Goal: Task Accomplishment & Management: Manage account settings

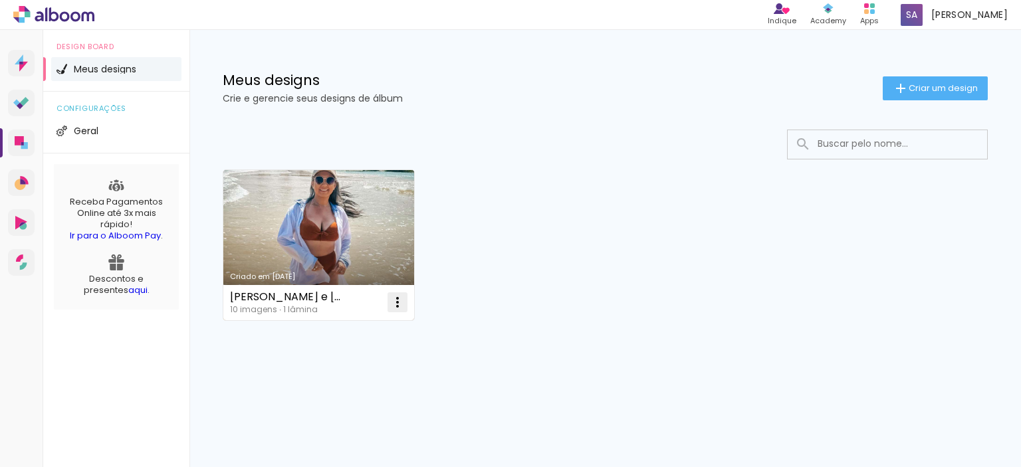
click at [400, 305] on iron-icon at bounding box center [398, 302] width 16 height 16
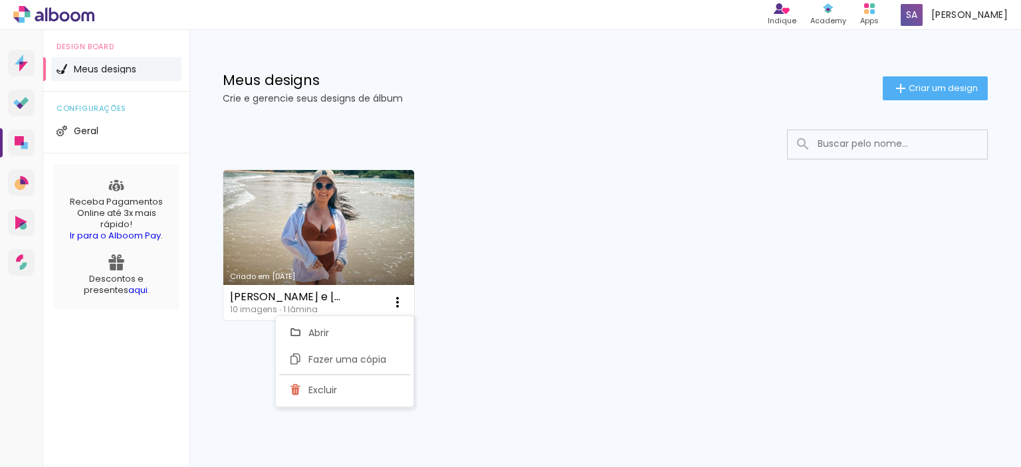
click at [368, 334] on paper-item "Abrir" at bounding box center [343, 333] width 133 height 27
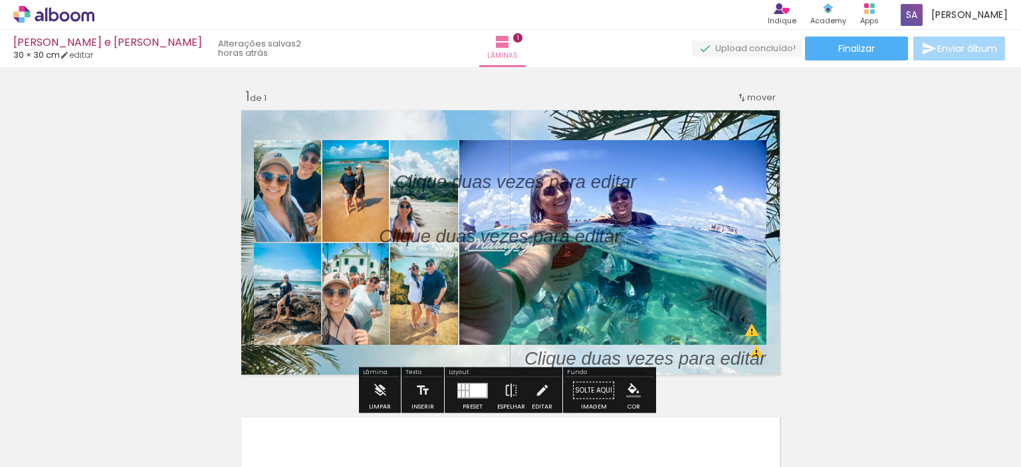
click at [741, 98] on iron-icon at bounding box center [742, 97] width 11 height 11
click at [713, 94] on span "Posição atual:" at bounding box center [712, 95] width 60 height 22
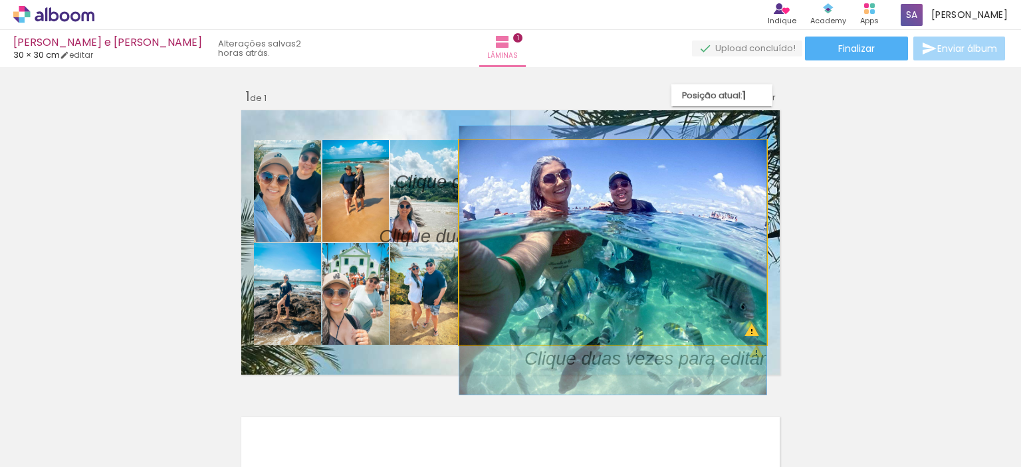
drag, startPoint x: 652, startPoint y: 234, endPoint x: 698, endPoint y: 221, distance: 47.6
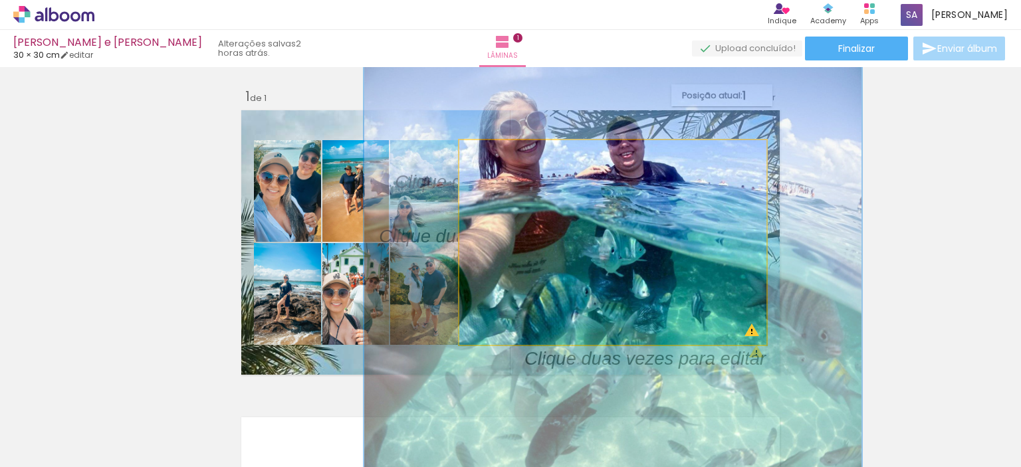
drag, startPoint x: 485, startPoint y: 154, endPoint x: 511, endPoint y: 157, distance: 25.4
click at [513, 157] on div at bounding box center [519, 154] width 12 height 12
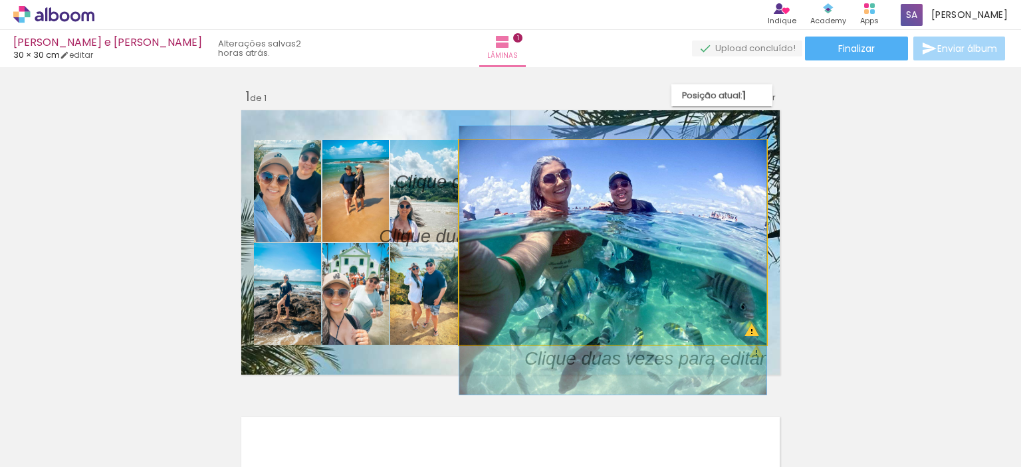
drag, startPoint x: 509, startPoint y: 157, endPoint x: 468, endPoint y: 156, distance: 41.2
click at [468, 156] on div at bounding box center [509, 154] width 92 height 20
click at [468, 151] on iron-icon at bounding box center [473, 154] width 13 height 13
click at [471, 151] on iron-icon at bounding box center [473, 154] width 13 height 13
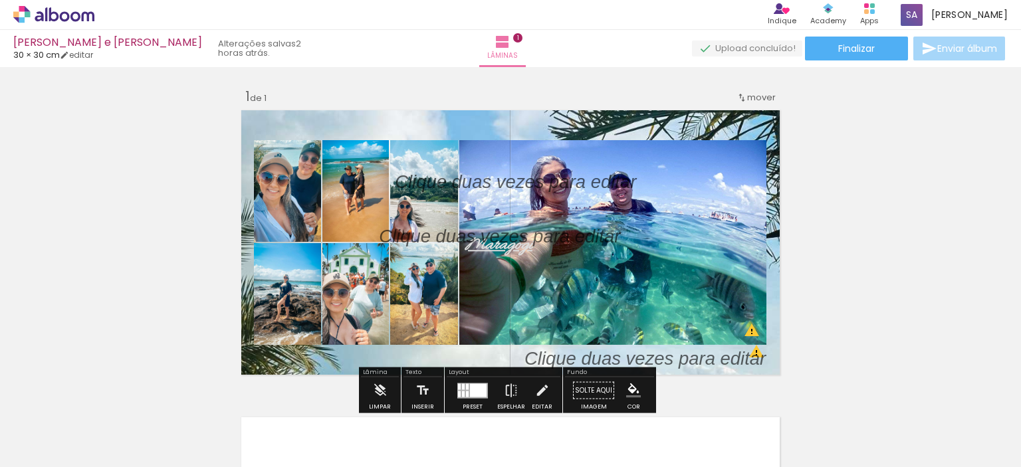
click at [595, 154] on div at bounding box center [595, 154] width 16 height 13
click at [590, 185] on paper-item at bounding box center [595, 185] width 24 height 9
click at [590, 193] on paper-item at bounding box center [595, 194] width 24 height 9
click at [588, 214] on paper-item at bounding box center [595, 213] width 24 height 9
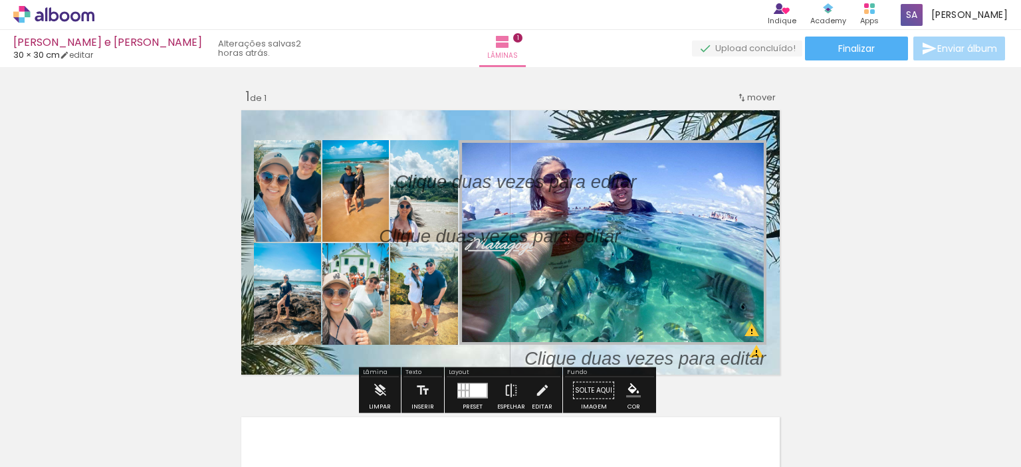
click at [588, 229] on paper-icon-button "color picker" at bounding box center [596, 238] width 27 height 23
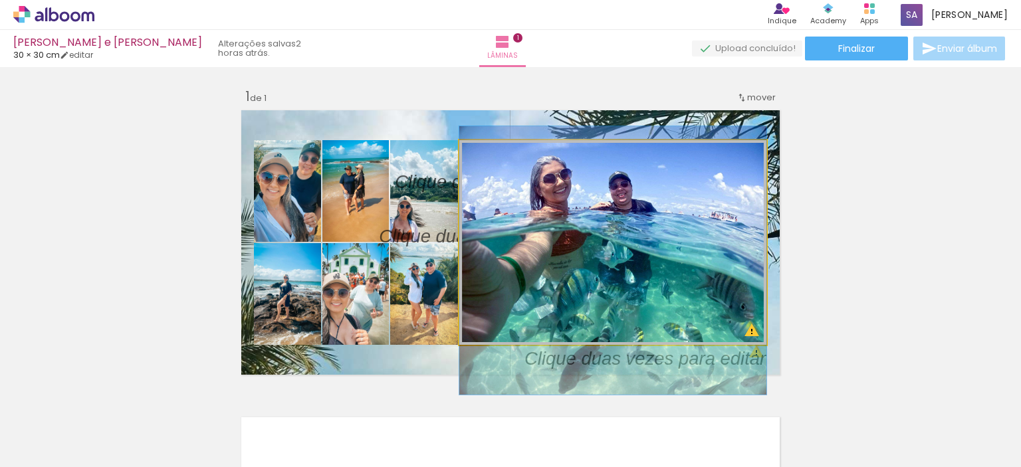
click at [642, 236] on quentale-photo at bounding box center [612, 242] width 307 height 205
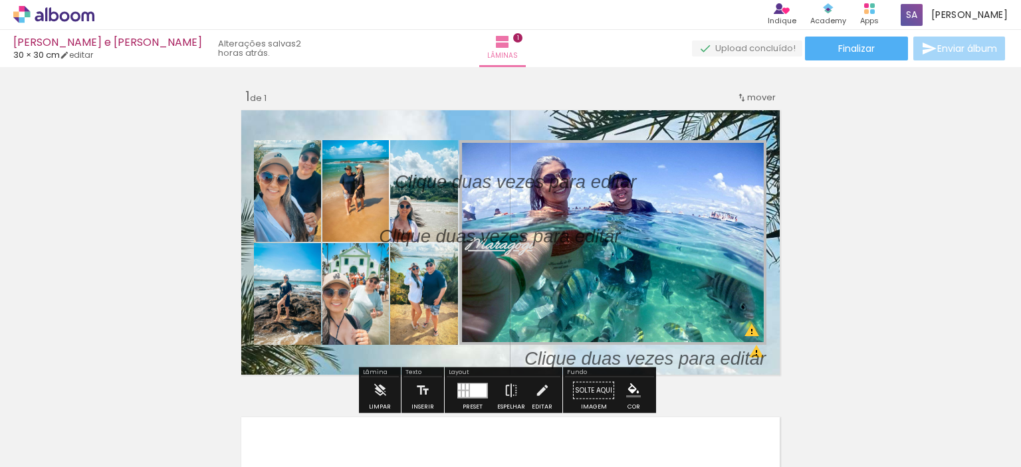
click at [593, 154] on div at bounding box center [595, 154] width 16 height 13
click at [596, 184] on paper-item at bounding box center [595, 185] width 24 height 9
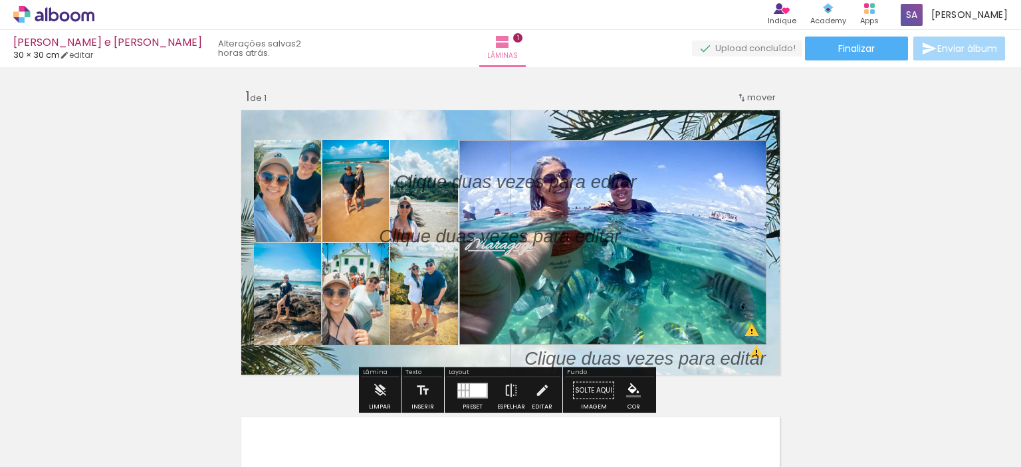
click at [599, 158] on div "Largura Cor" at bounding box center [595, 154] width 24 height 20
click at [592, 153] on div at bounding box center [595, 154] width 16 height 13
click at [590, 153] on div at bounding box center [595, 154] width 16 height 13
click at [587, 159] on div at bounding box center [595, 154] width 16 height 13
click at [588, 179] on paper-item at bounding box center [595, 176] width 24 height 9
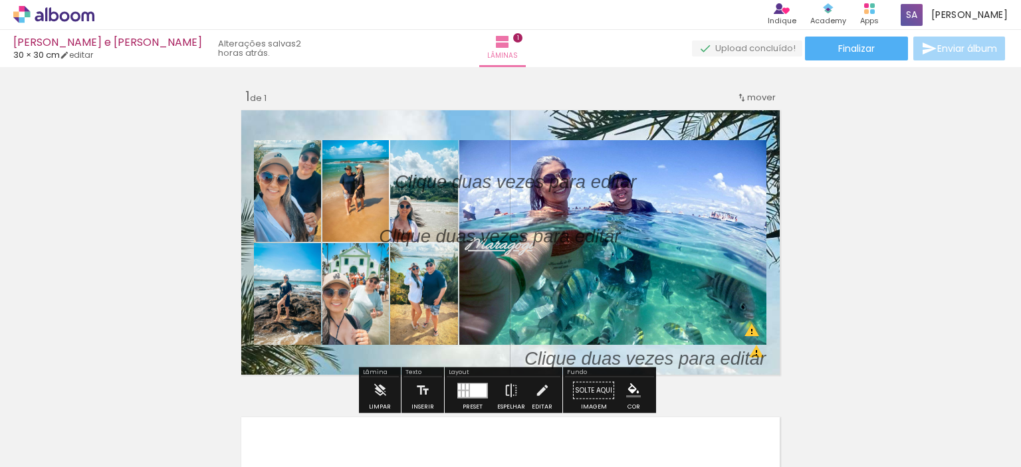
click at [0, 0] on slot "P&B" at bounding box center [0, 0] width 0 height 0
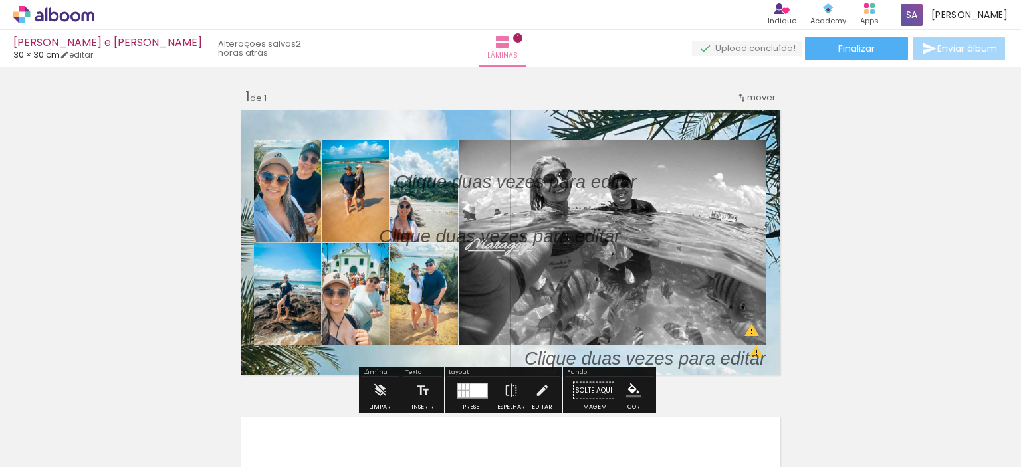
click at [0, 0] on slot "P&B" at bounding box center [0, 0] width 0 height 0
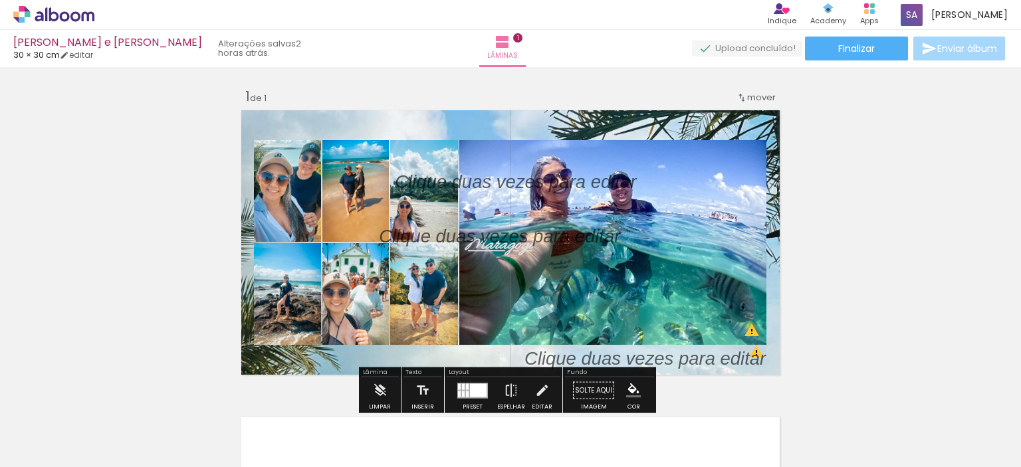
type paper-slider "192"
click at [534, 151] on paper-progress at bounding box center [519, 154] width 48 height 21
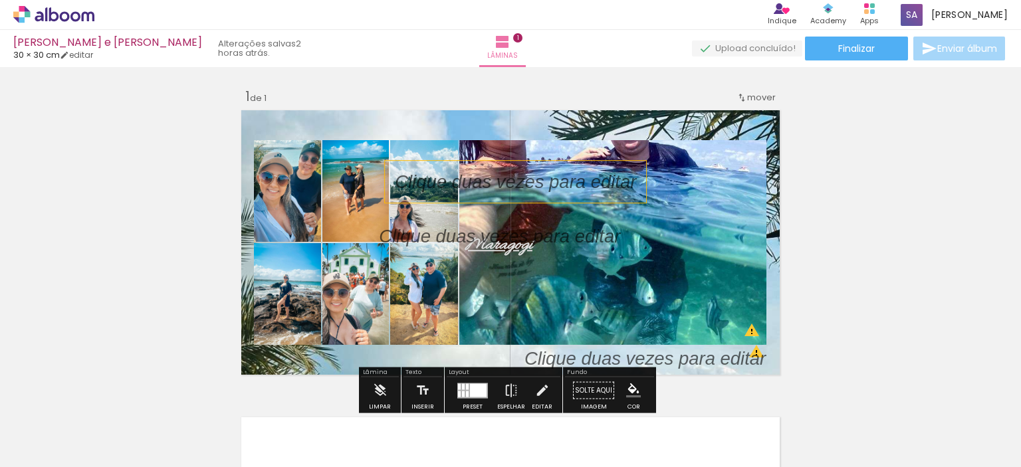
click at [406, 187] on p at bounding box center [525, 182] width 261 height 26
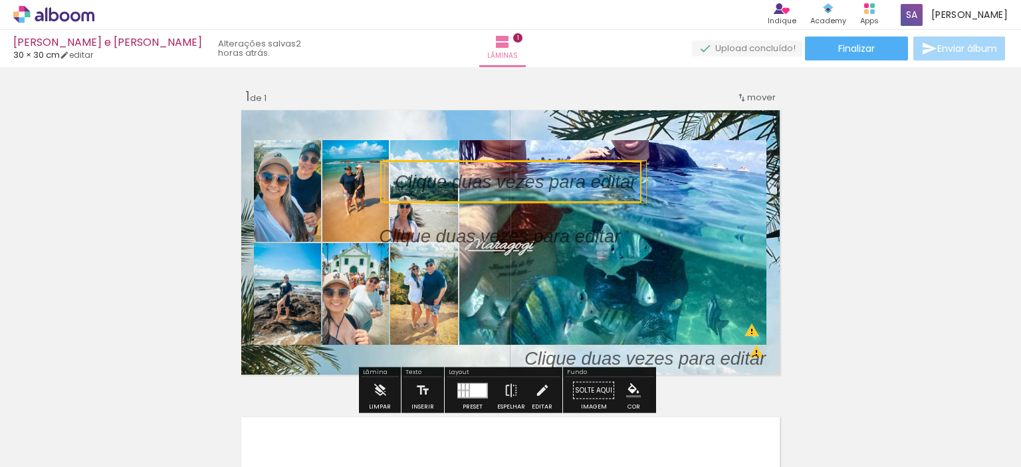
click at [334, 214] on quentale-layouter at bounding box center [511, 243] width 548 height 274
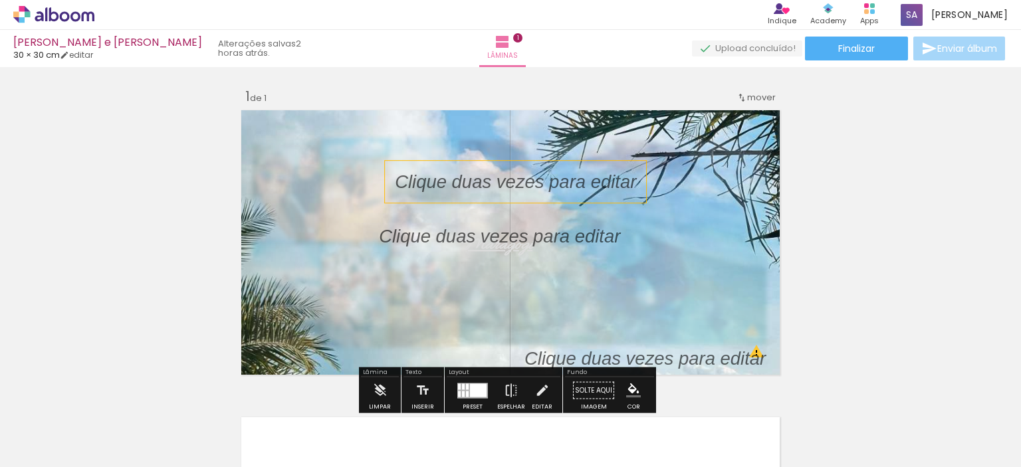
click at [592, 187] on p at bounding box center [525, 182] width 261 height 26
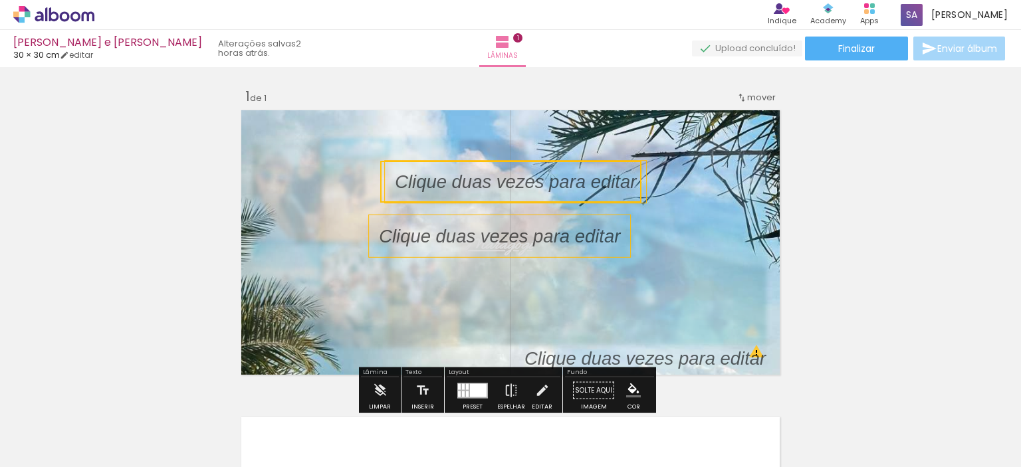
click at [410, 242] on p at bounding box center [509, 236] width 261 height 26
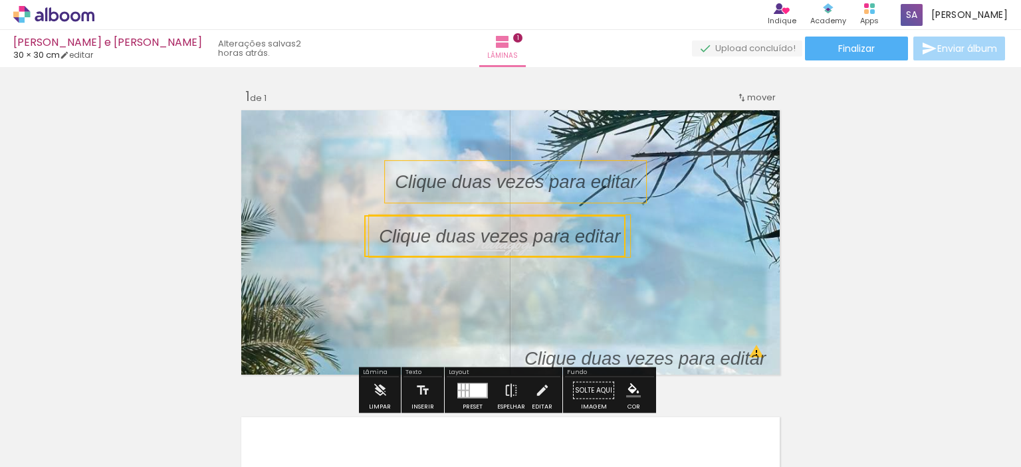
click at [410, 242] on quentale-selection at bounding box center [494, 236] width 261 height 42
type input "Sans Serif"
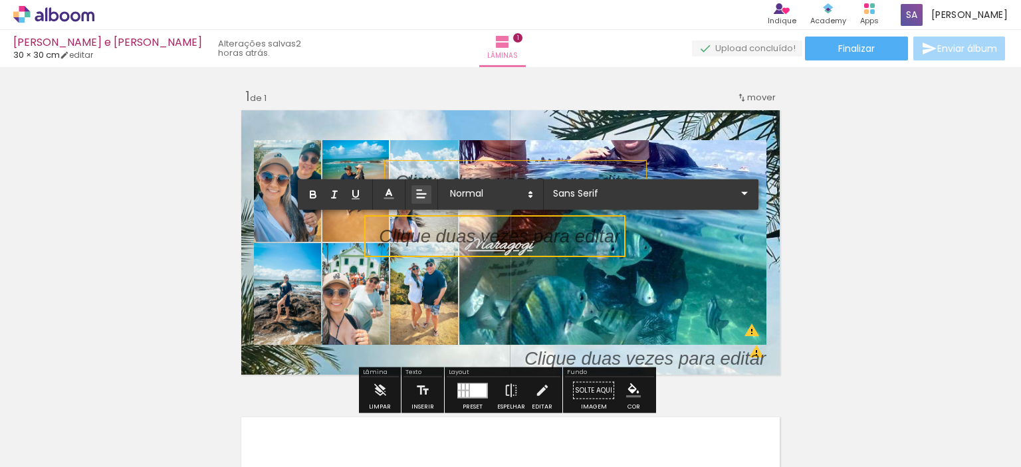
click at [421, 194] on line at bounding box center [421, 194] width 9 height 0
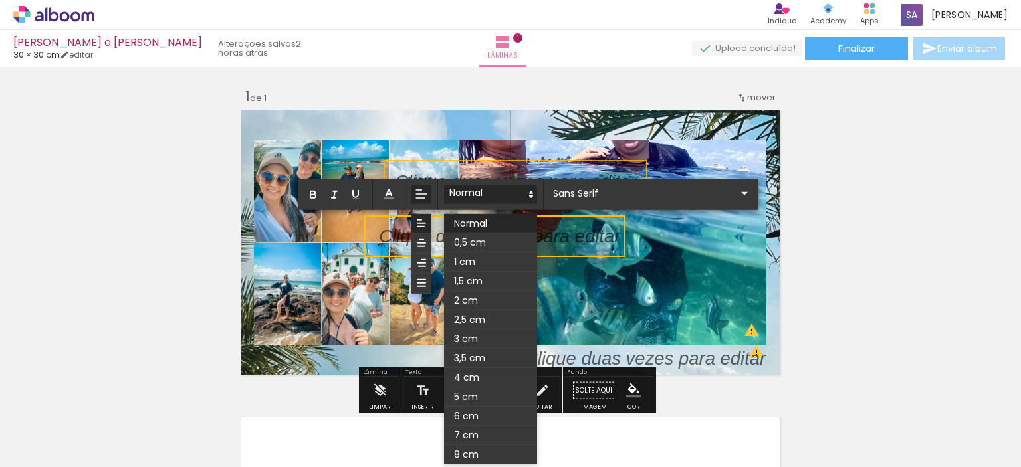
click at [532, 193] on polygon at bounding box center [531, 192] width 3 height 1
click at [737, 195] on iron-icon at bounding box center [745, 193] width 16 height 16
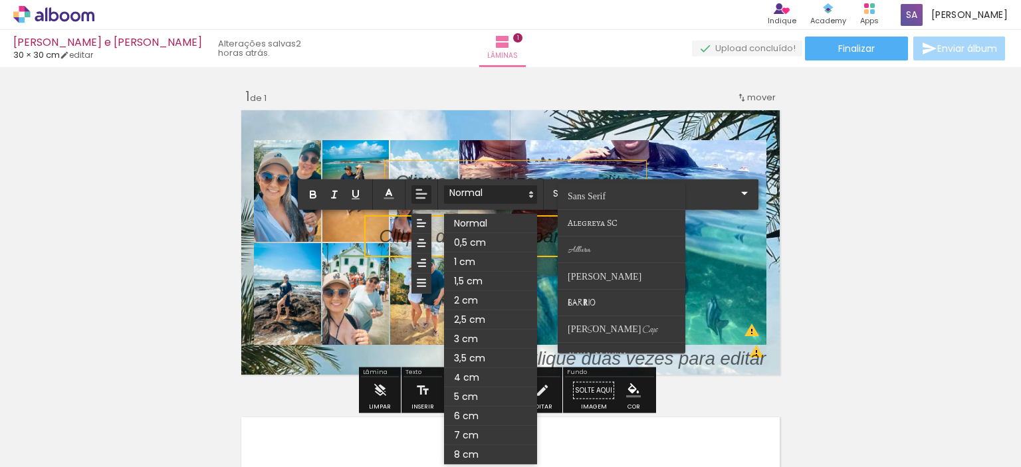
click at [352, 261] on quentale-layouter at bounding box center [511, 243] width 548 height 274
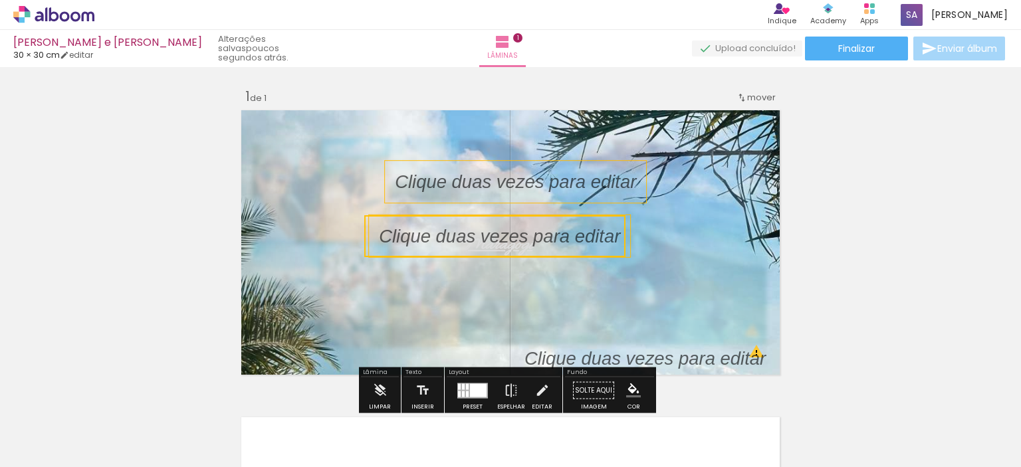
click at [398, 240] on quentale-selection at bounding box center [494, 236] width 261 height 42
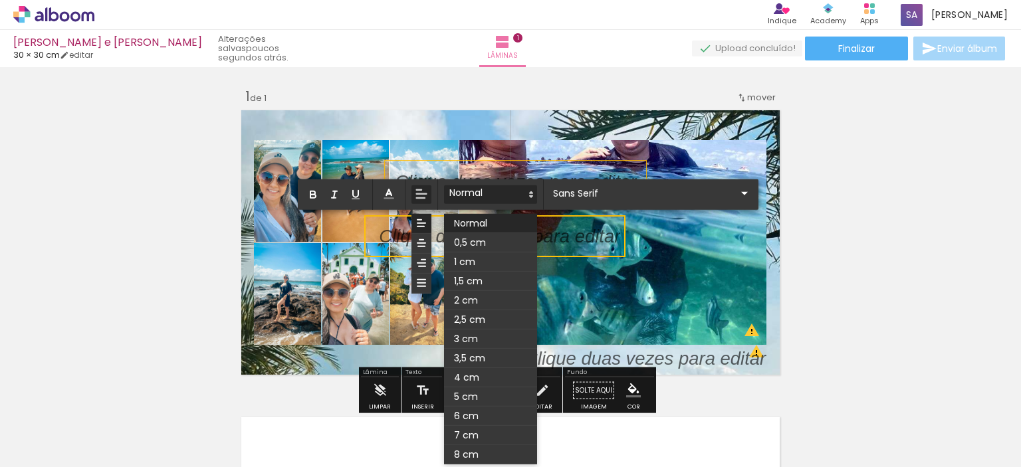
click at [312, 317] on quentale-layouter at bounding box center [511, 243] width 548 height 274
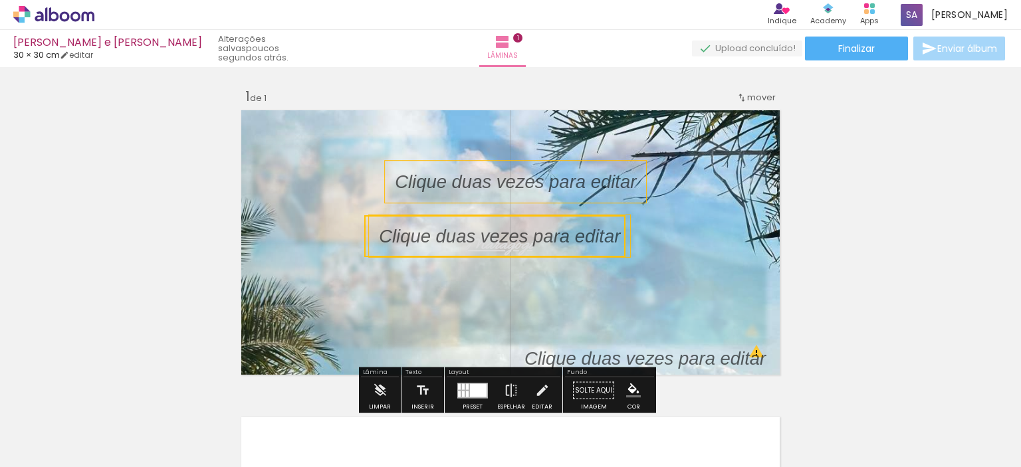
click at [70, 429] on iron-icon at bounding box center [67, 427] width 11 height 11
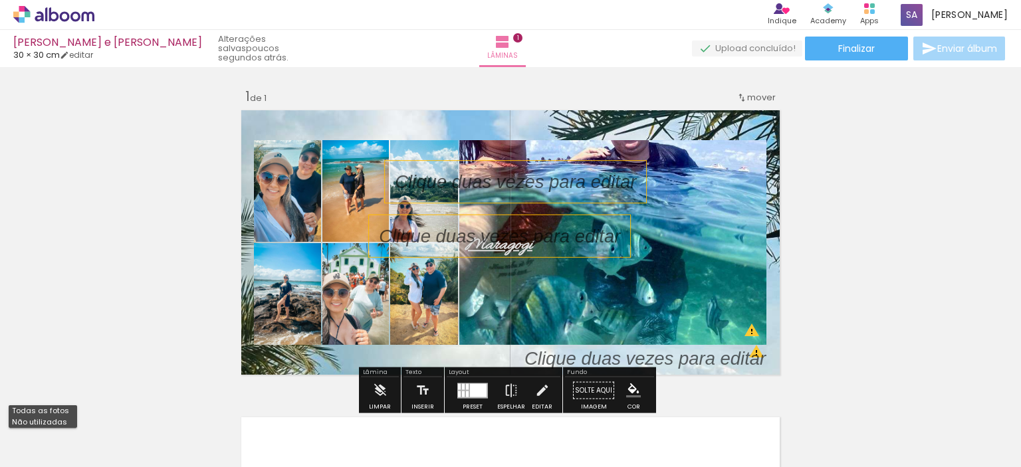
click at [48, 398] on h1 "Biblioteca" at bounding box center [41, 397] width 64 height 9
click at [45, 406] on span "10 fotos" at bounding box center [29, 406] width 40 height 15
click at [667, 240] on quentale-photo at bounding box center [612, 242] width 307 height 205
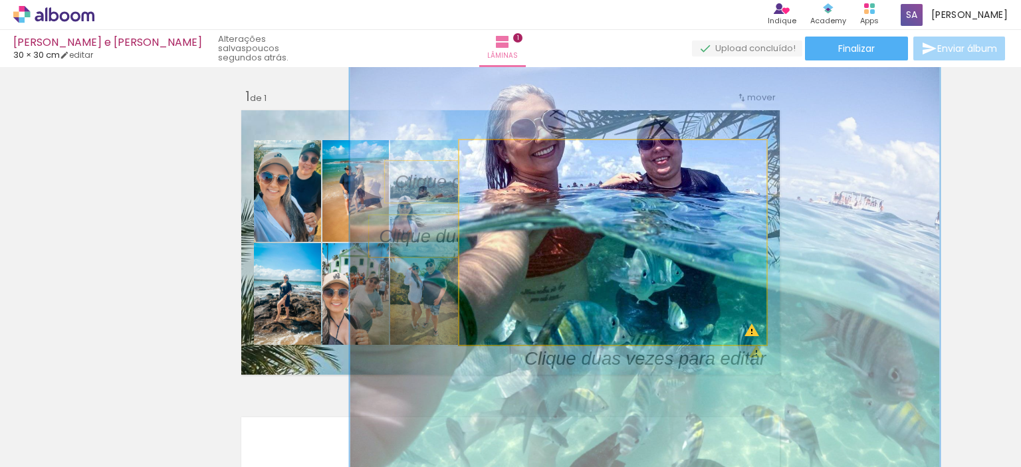
drag, startPoint x: 665, startPoint y: 248, endPoint x: 689, endPoint y: 220, distance: 37.2
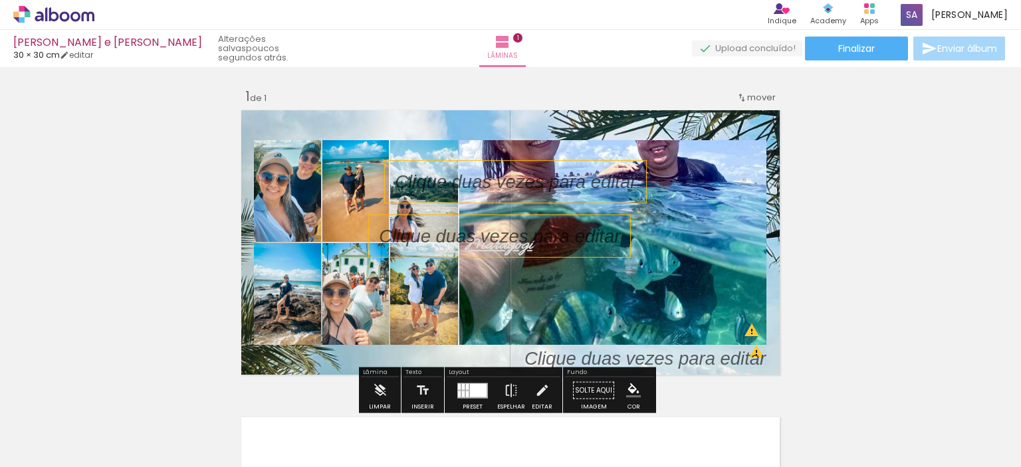
click at [689, 228] on quentale-photo at bounding box center [612, 242] width 307 height 205
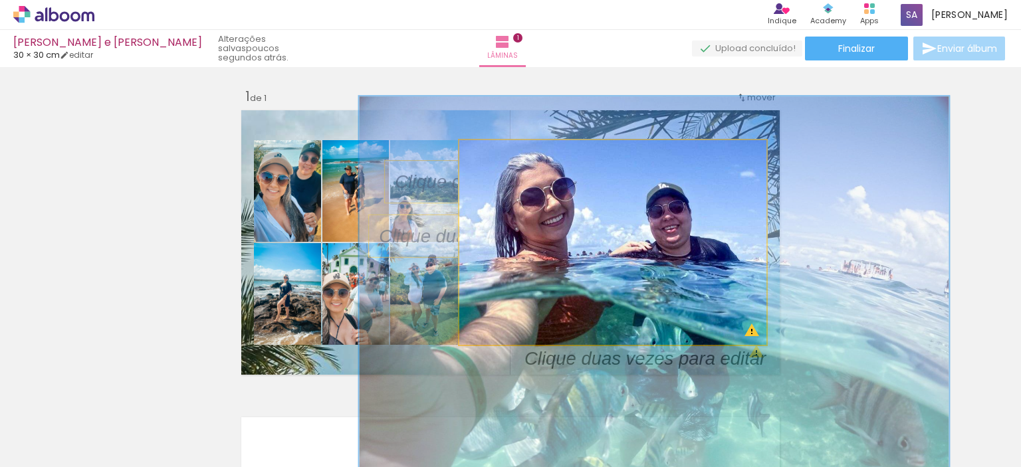
drag, startPoint x: 677, startPoint y: 231, endPoint x: 689, endPoint y: 310, distance: 80.1
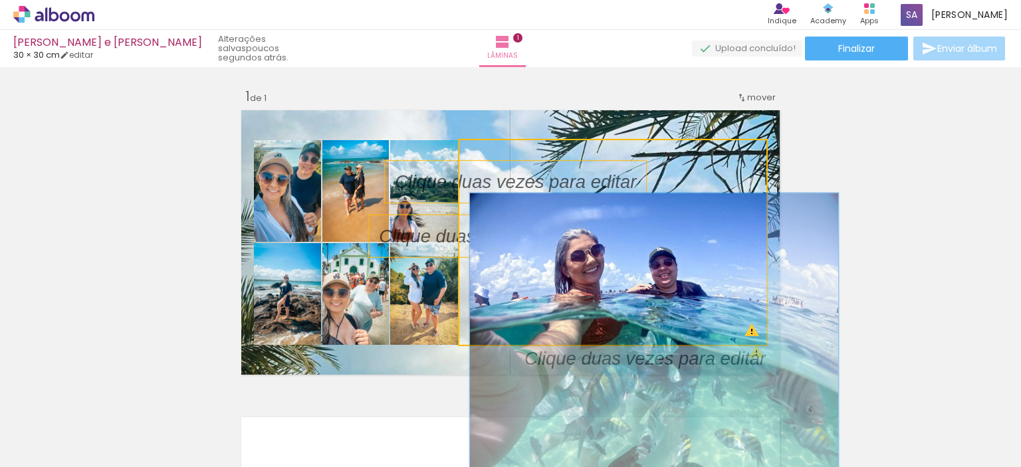
drag, startPoint x: 529, startPoint y: 154, endPoint x: 492, endPoint y: 155, distance: 37.2
type paper-slider "120"
click at [495, 155] on div at bounding box center [501, 154] width 12 height 12
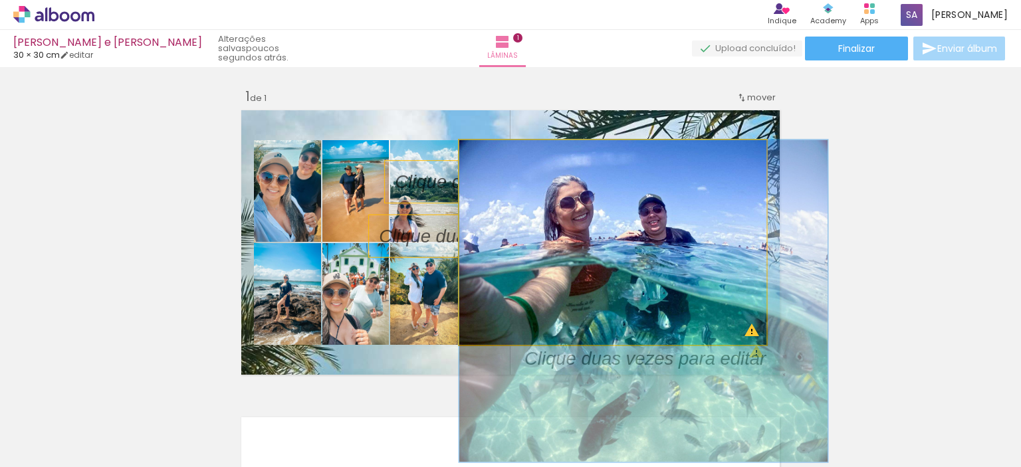
drag, startPoint x: 697, startPoint y: 310, endPoint x: 696, endPoint y: 267, distance: 43.9
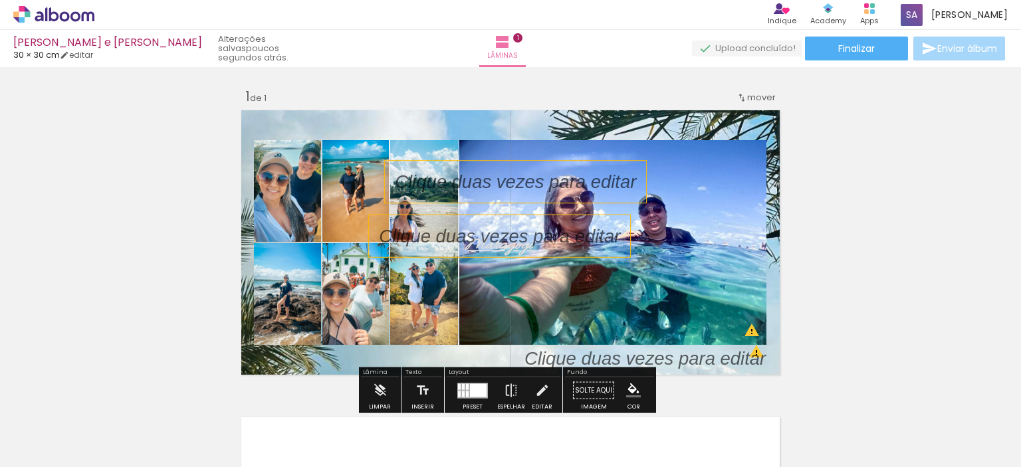
click at [885, 253] on div "Inserir lâmina 1 de 1 O Designbox precisará aumentar a sua imagem em 298% para …" at bounding box center [510, 379] width 1021 height 615
click at [687, 425] on div at bounding box center [655, 423] width 66 height 58
click at [729, 437] on div at bounding box center [728, 423] width 37 height 66
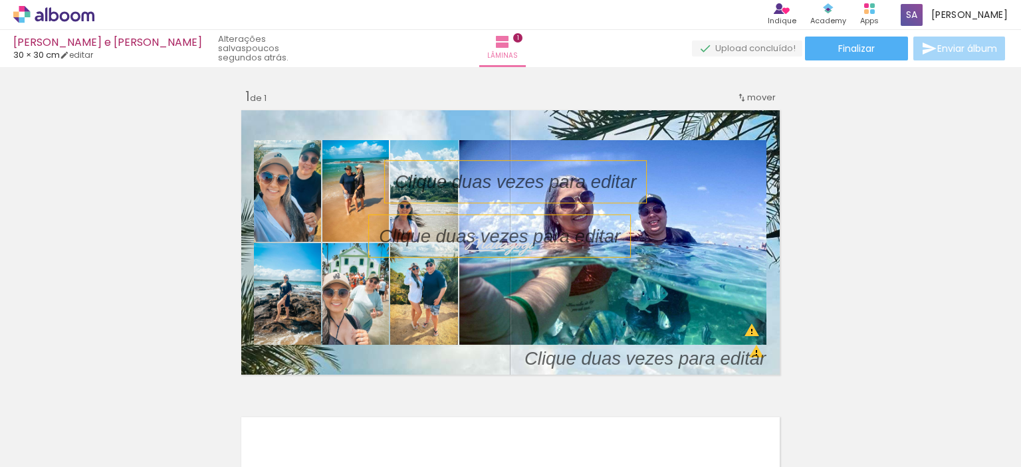
click at [628, 395] on iron-icon at bounding box center [625, 396] width 14 height 14
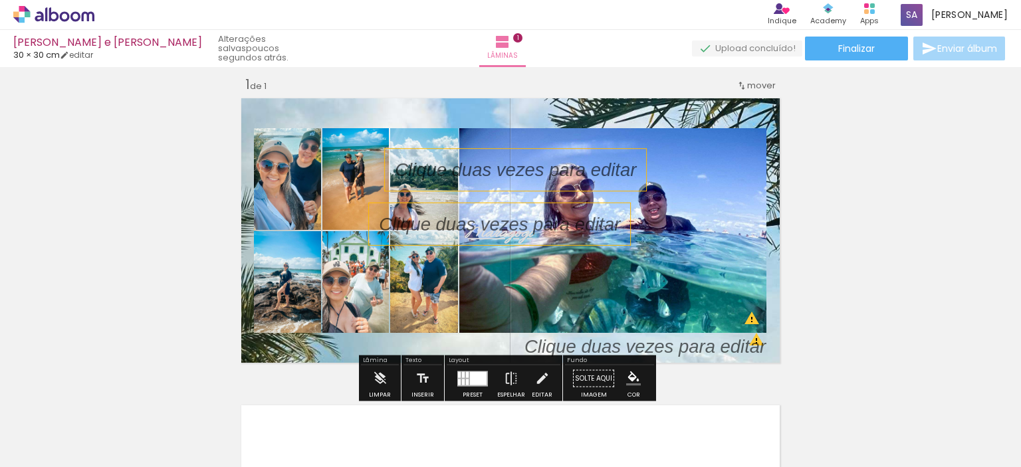
scroll to position [17, 0]
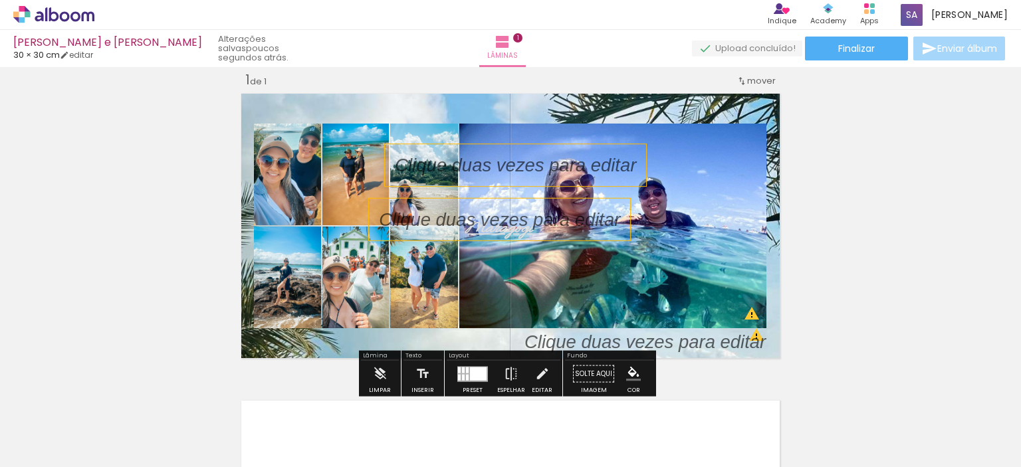
click at [632, 400] on iron-icon at bounding box center [625, 396] width 14 height 14
click at [511, 47] on iron-icon at bounding box center [503, 42] width 16 height 16
click at [521, 37] on span "1" at bounding box center [517, 37] width 9 height 9
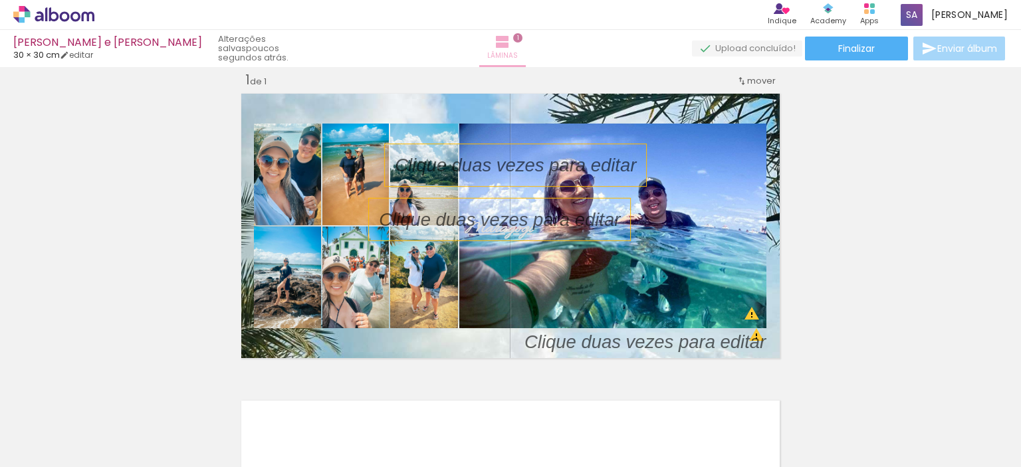
click at [523, 36] on span "1" at bounding box center [517, 37] width 9 height 9
click at [522, 35] on span "1" at bounding box center [517, 37] width 9 height 9
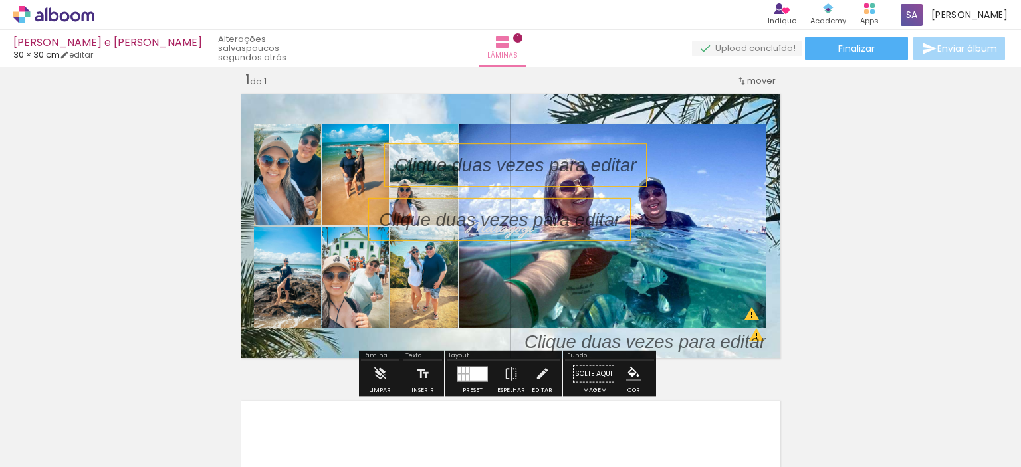
click at [470, 373] on div at bounding box center [478, 373] width 17 height 13
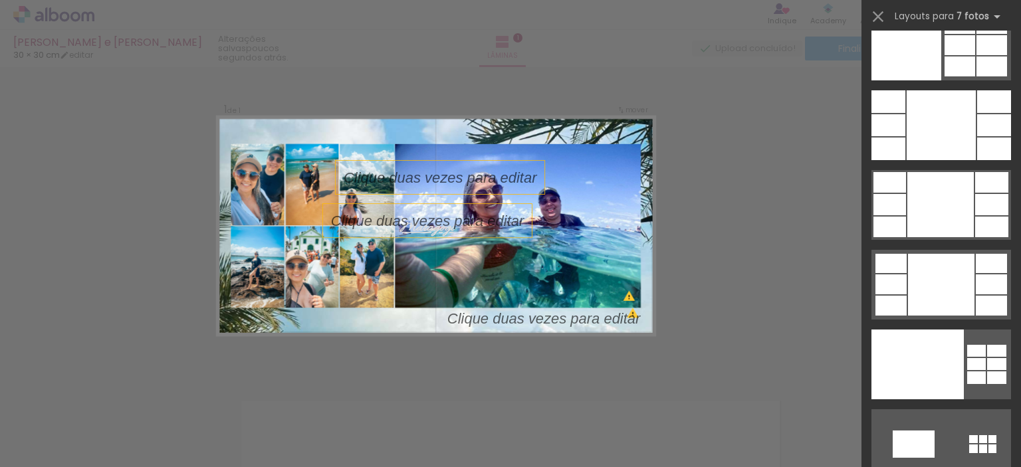
scroll to position [16076, 0]
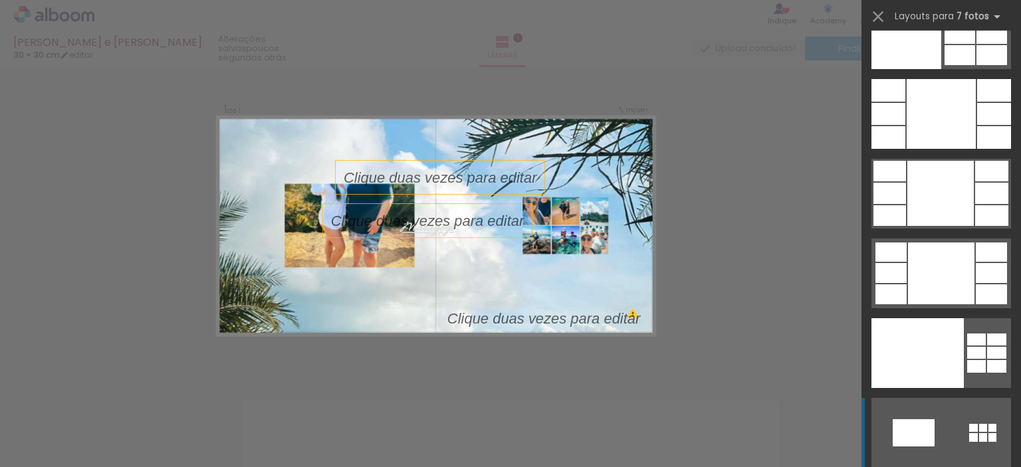
click at [915, 437] on div at bounding box center [914, 432] width 42 height 27
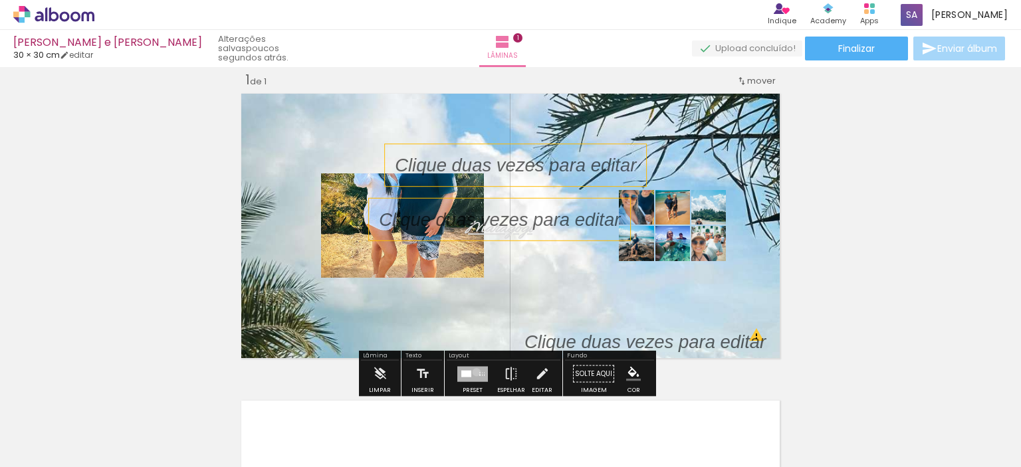
click at [473, 372] on div at bounding box center [472, 373] width 31 height 15
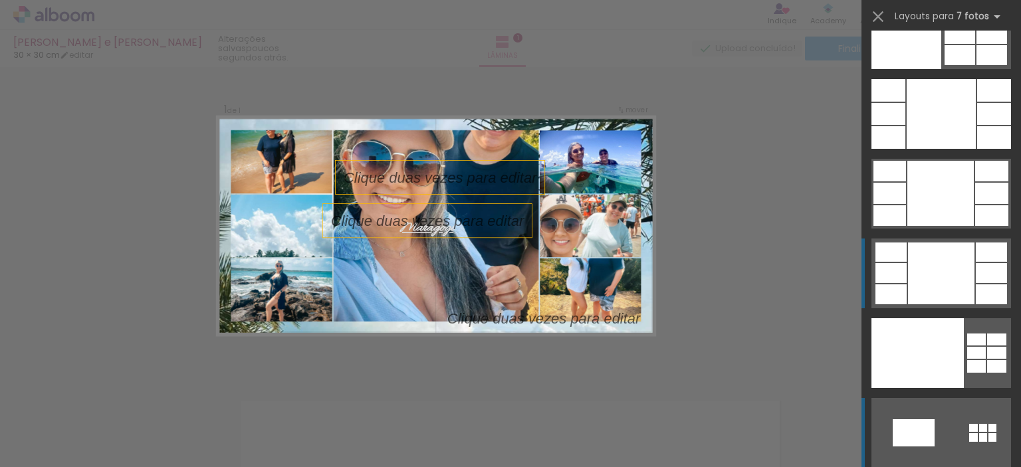
click at [939, 268] on div at bounding box center [941, 274] width 66 height 62
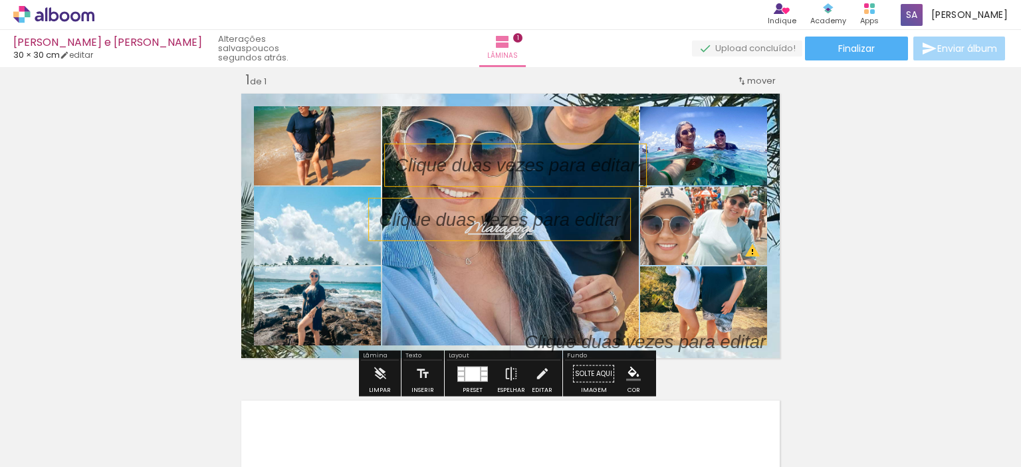
click at [460, 375] on div at bounding box center [472, 373] width 31 height 15
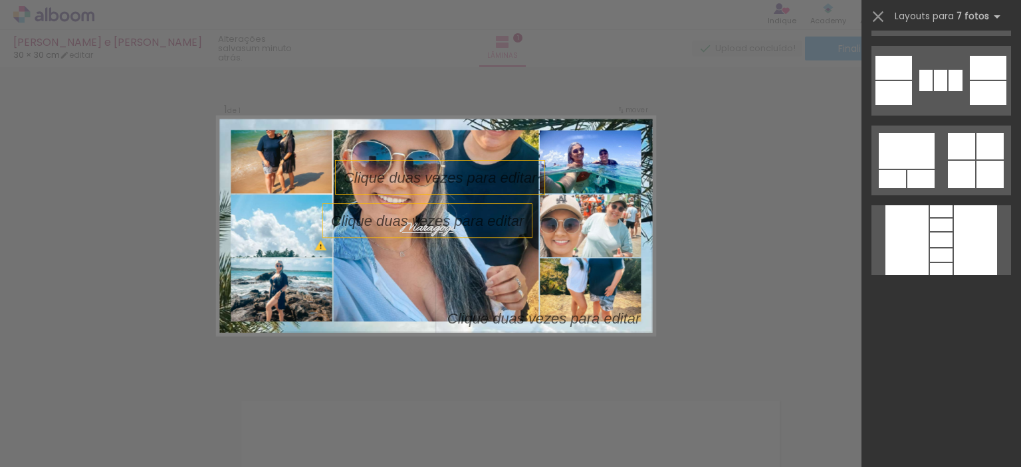
scroll to position [6299, 0]
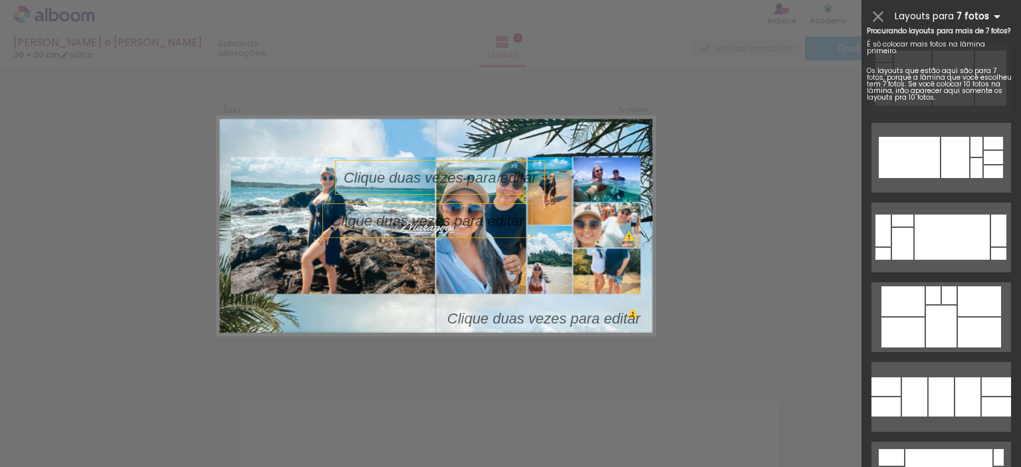
click at [969, 17] on b "7 fotos" at bounding box center [981, 16] width 49 height 13
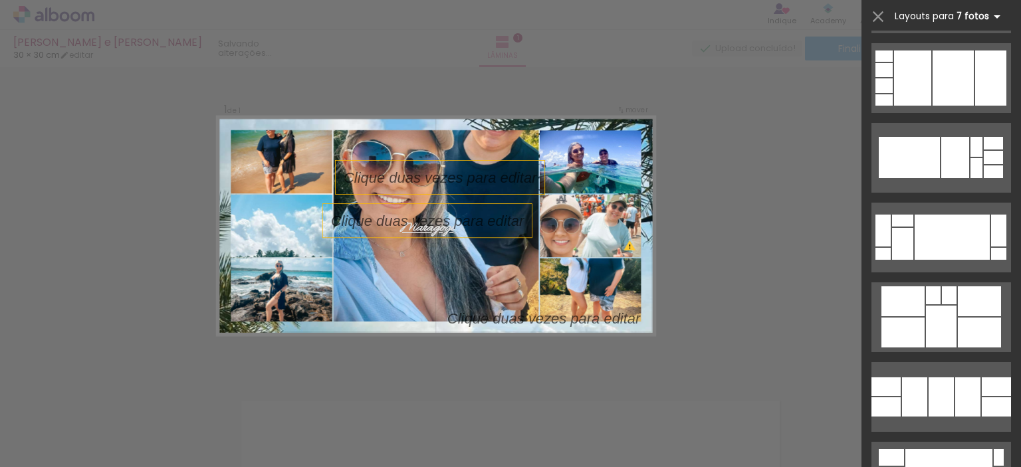
scroll to position [16076, 0]
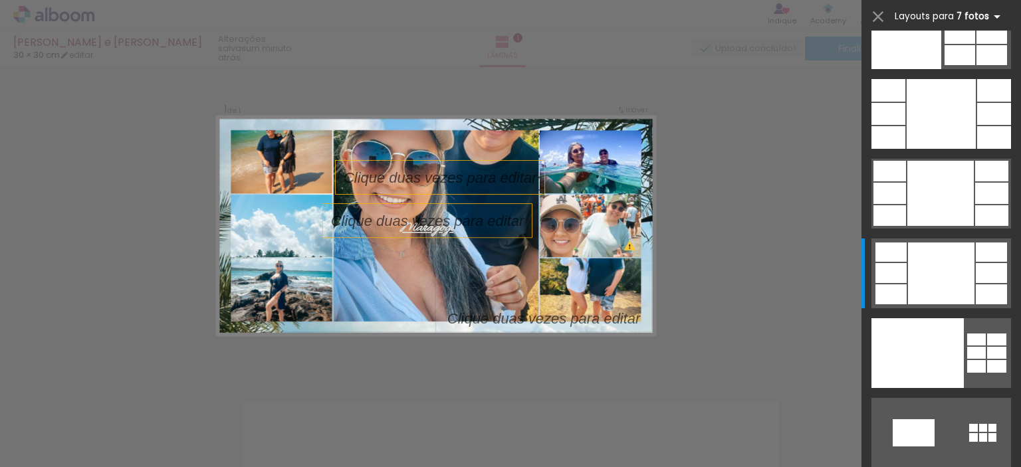
click at [974, 12] on b "7 fotos" at bounding box center [981, 16] width 49 height 13
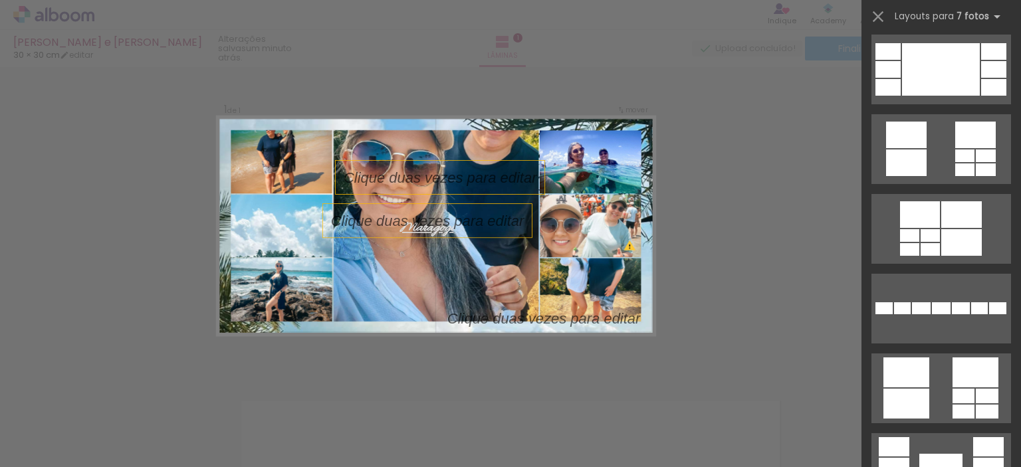
scroll to position [11112, 0]
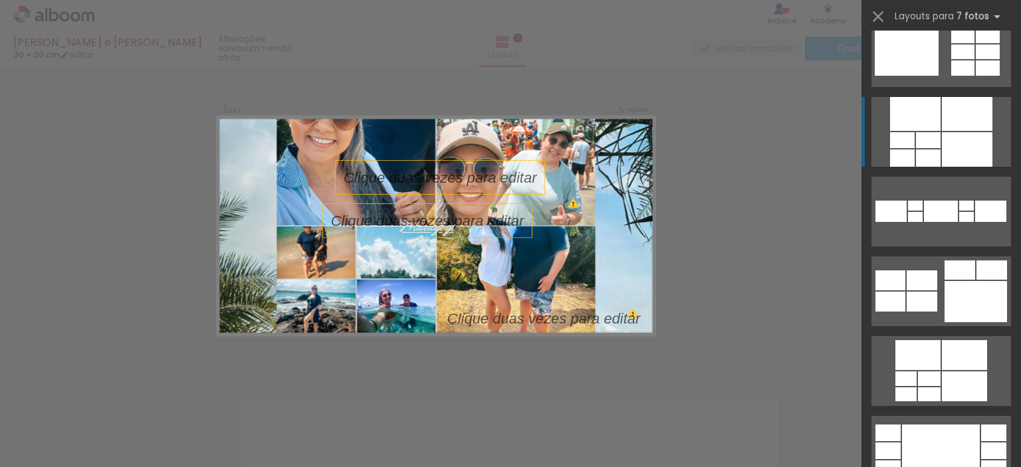
click at [955, 142] on div at bounding box center [967, 149] width 51 height 35
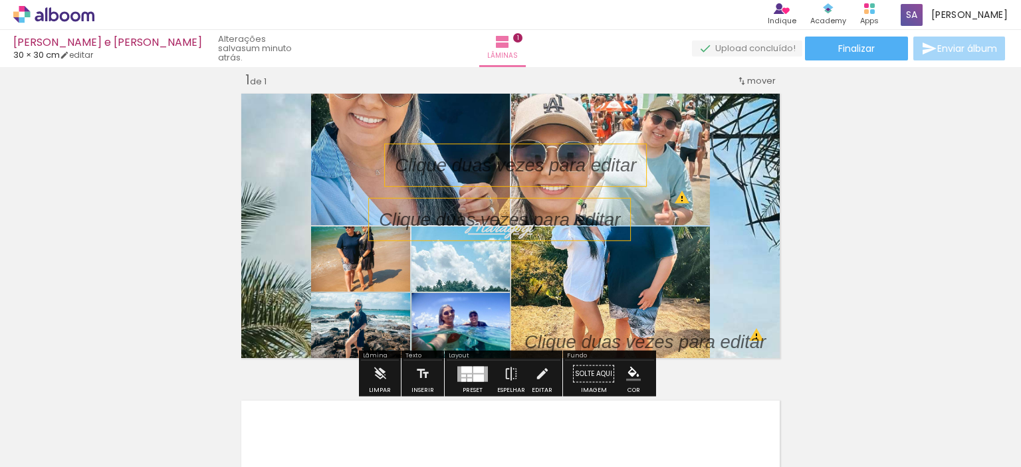
click at [592, 372] on paper-button "Solte aqui Imagem" at bounding box center [594, 378] width 48 height 34
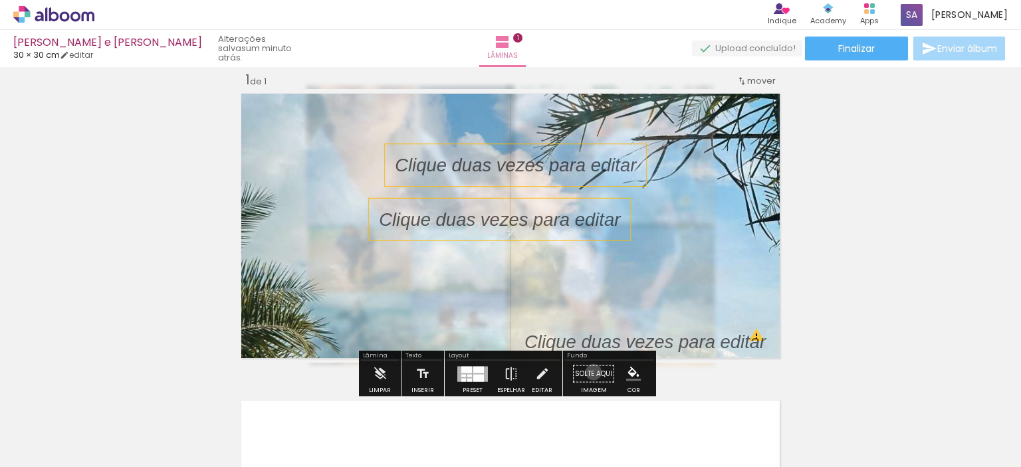
click at [590, 372] on paper-button "Solte aqui Imagem" at bounding box center [594, 378] width 48 height 34
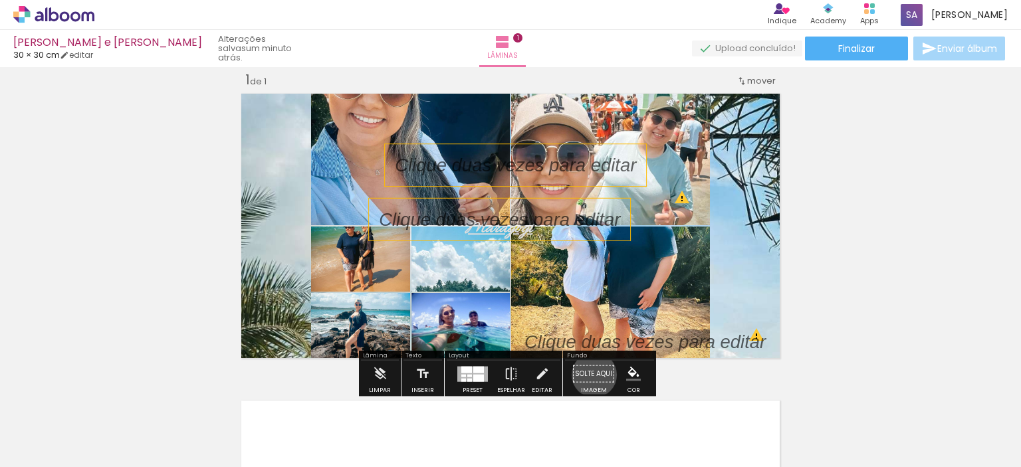
click at [590, 374] on paper-button "Solte aqui Imagem" at bounding box center [594, 378] width 48 height 34
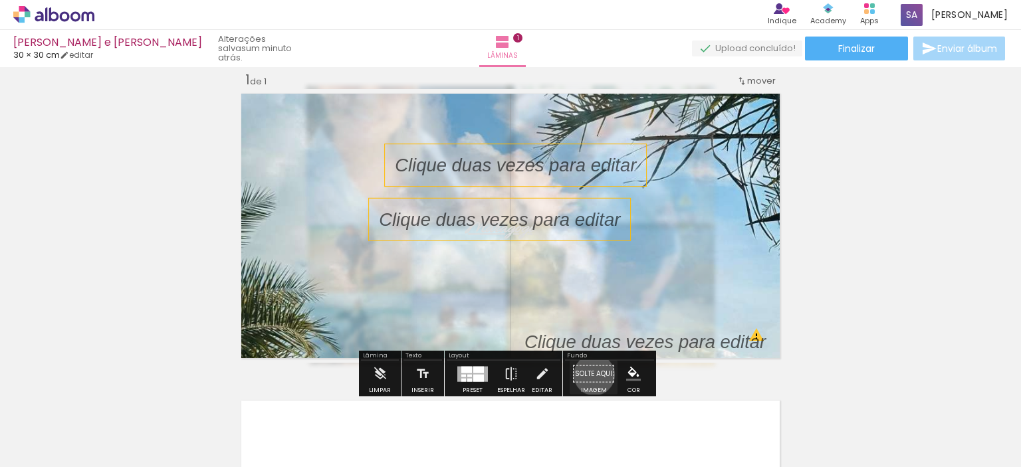
click at [590, 374] on paper-button "Solte aqui Imagem" at bounding box center [594, 378] width 48 height 34
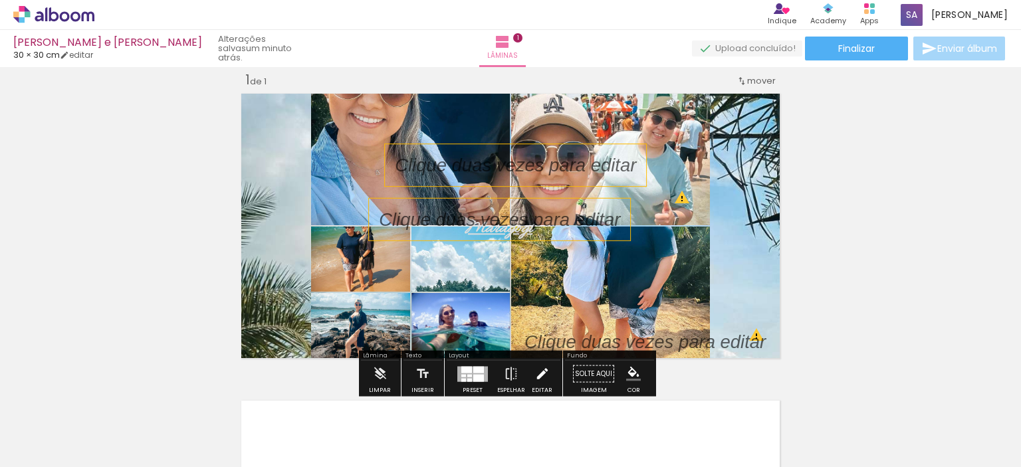
click at [538, 372] on iron-icon at bounding box center [542, 374] width 15 height 27
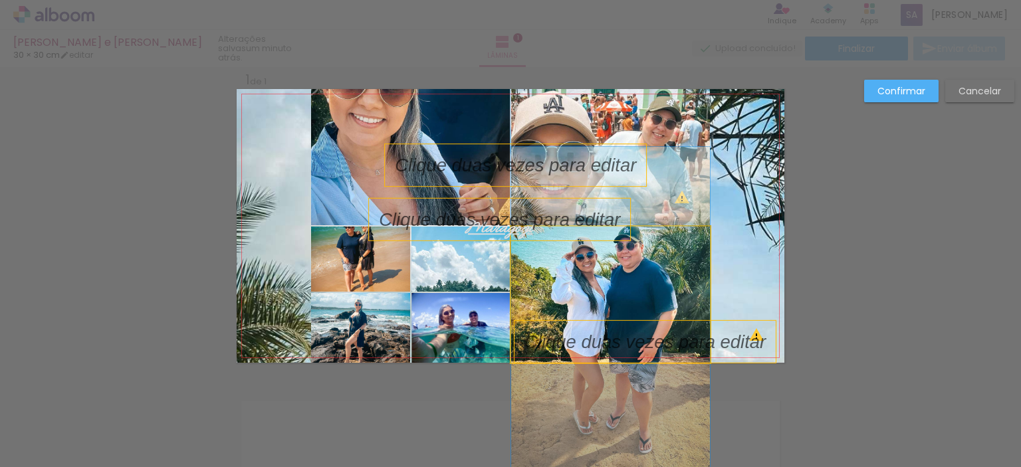
drag, startPoint x: 576, startPoint y: 287, endPoint x: 581, endPoint y: 342, distance: 54.7
click at [581, 342] on album-spread "1 de 1" at bounding box center [511, 226] width 548 height 274
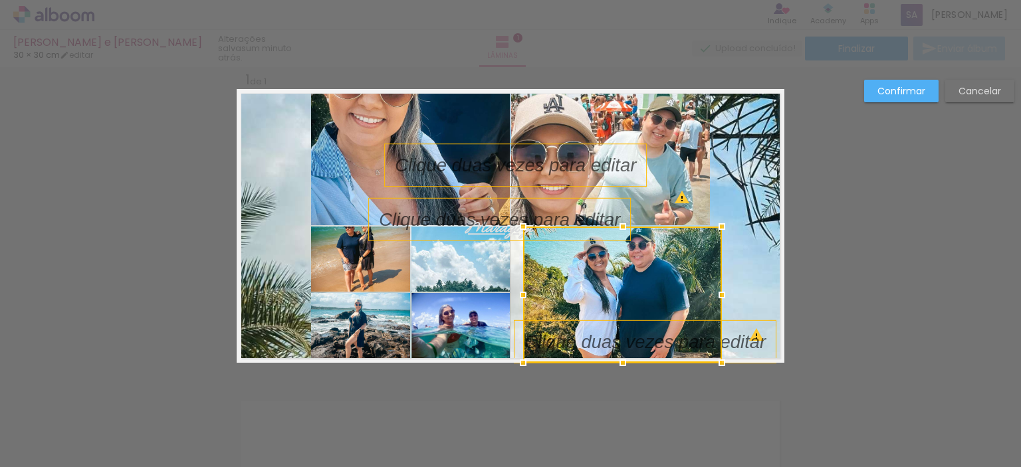
drag, startPoint x: 612, startPoint y: 292, endPoint x: 625, endPoint y: 306, distance: 19.3
click at [625, 306] on div at bounding box center [622, 295] width 199 height 136
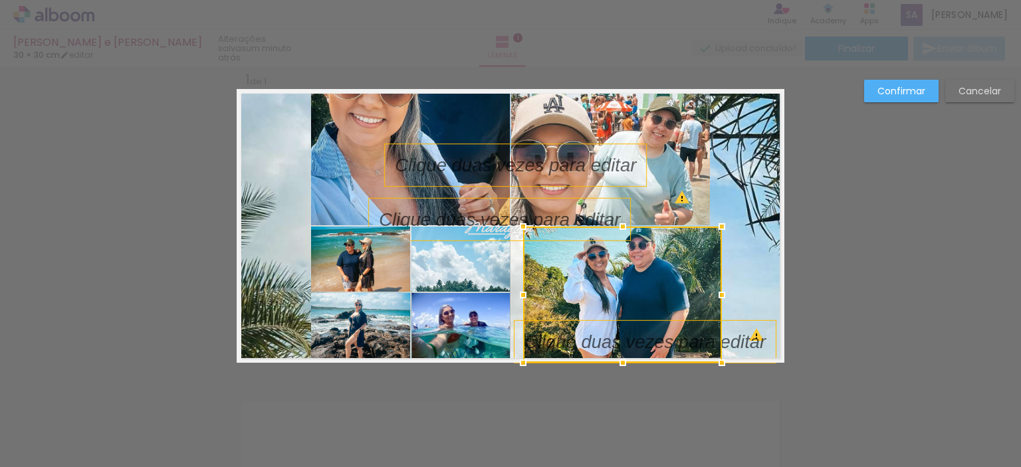
drag, startPoint x: 334, startPoint y: 255, endPoint x: 339, endPoint y: 262, distance: 8.7
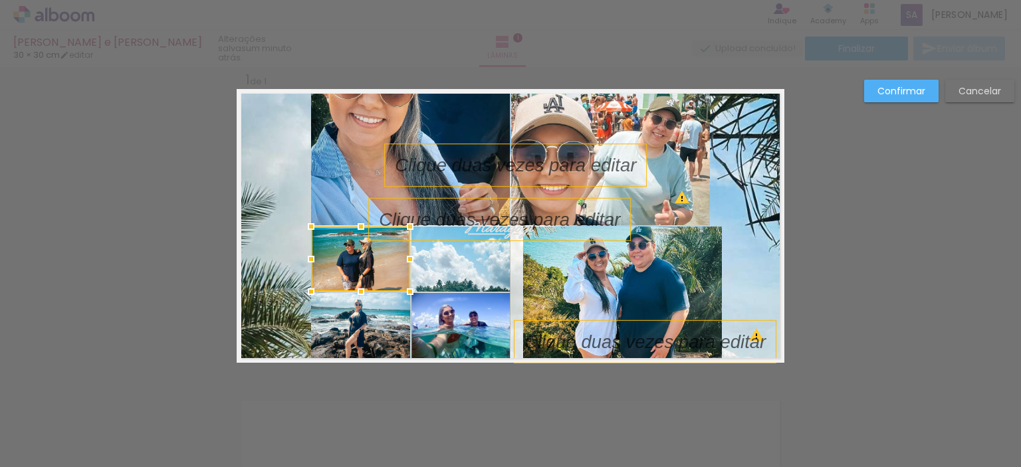
click at [280, 286] on quentale-layouter at bounding box center [511, 226] width 548 height 274
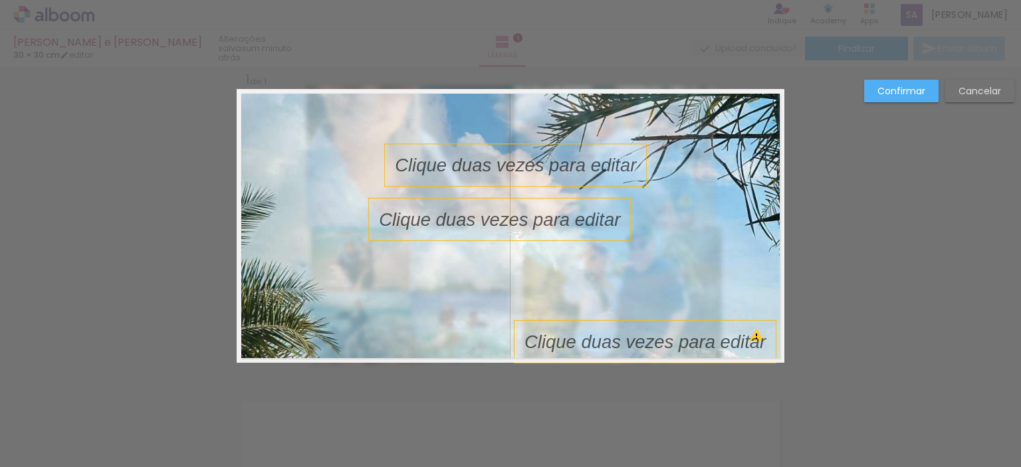
type paper-slider "20"
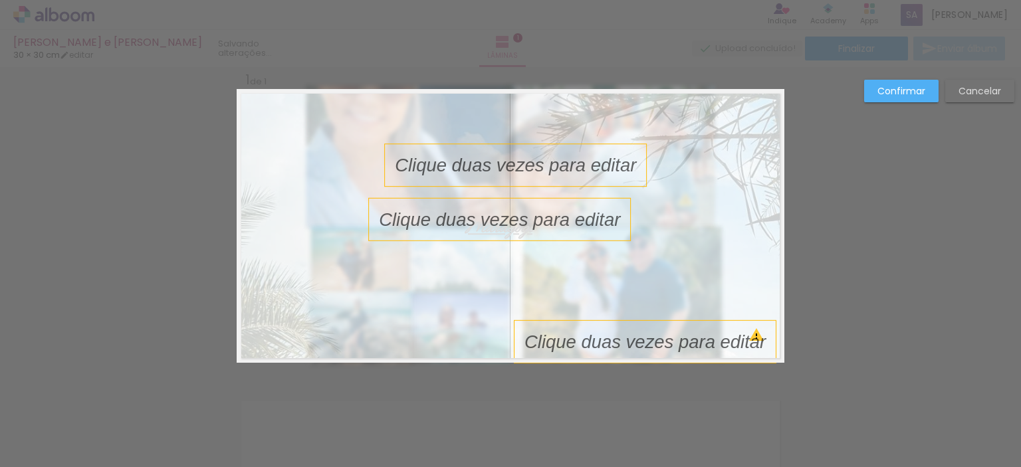
click at [386, 124] on div at bounding box center [407, 122] width 52 height 21
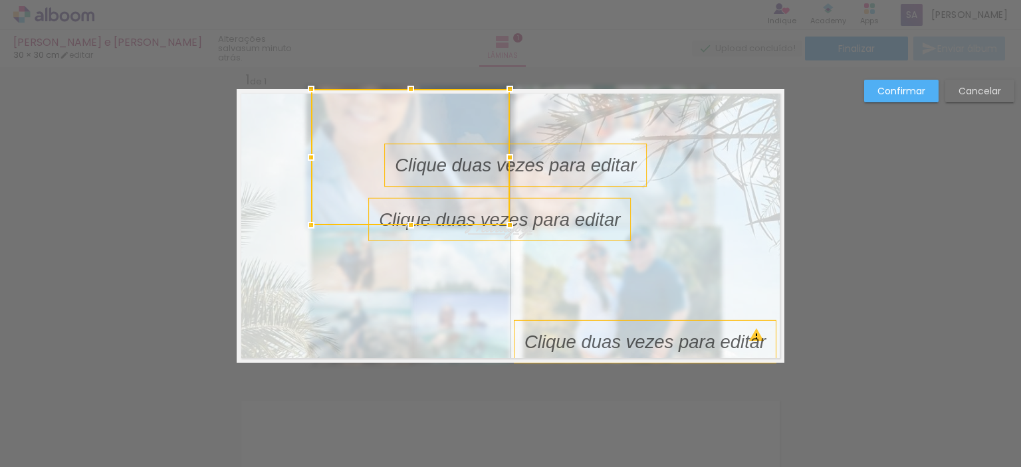
click at [0, 0] on slot at bounding box center [0, 0] width 0 height 0
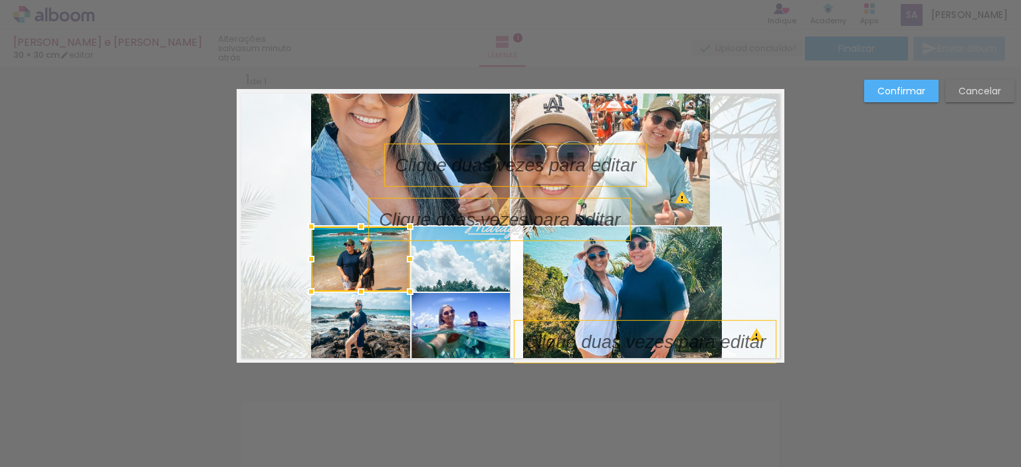
click at [280, 255] on quentale-layouter at bounding box center [511, 226] width 548 height 274
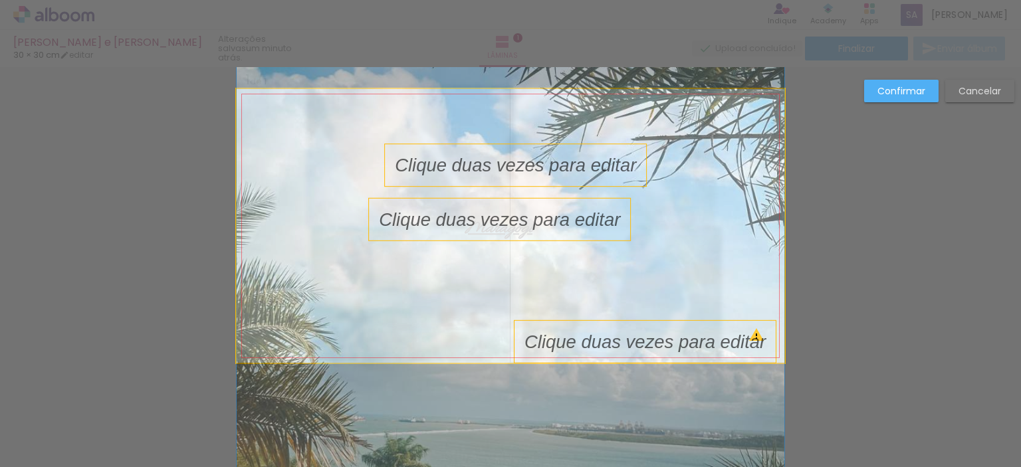
click at [264, 122] on iron-icon at bounding box center [270, 122] width 13 height 13
drag, startPoint x: 281, startPoint y: 122, endPoint x: 205, endPoint y: 114, distance: 76.8
type paper-slider "100"
click at [205, 114] on div "Inserir lâmina 1 de 1 O Designbox precisará aumentar a sua imagem em 357% para …" at bounding box center [510, 374] width 1021 height 646
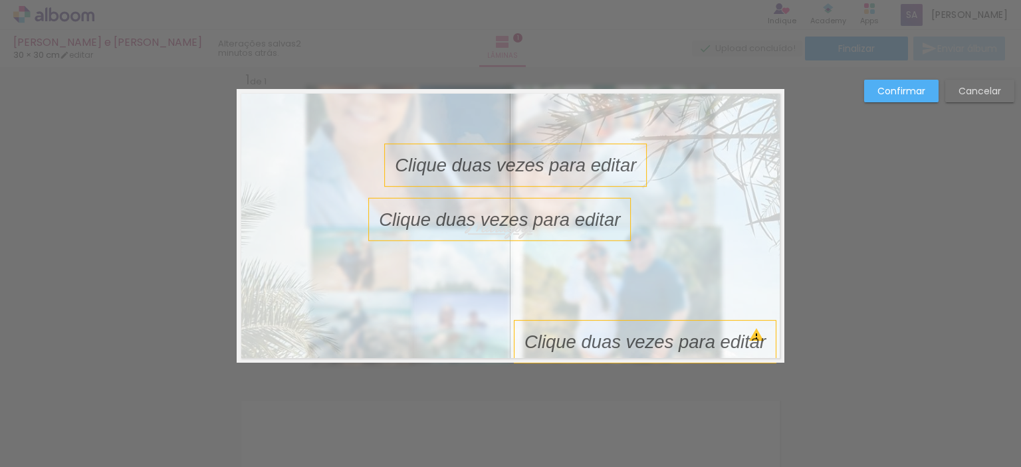
click at [0, 0] on slot at bounding box center [0, 0] width 0 height 0
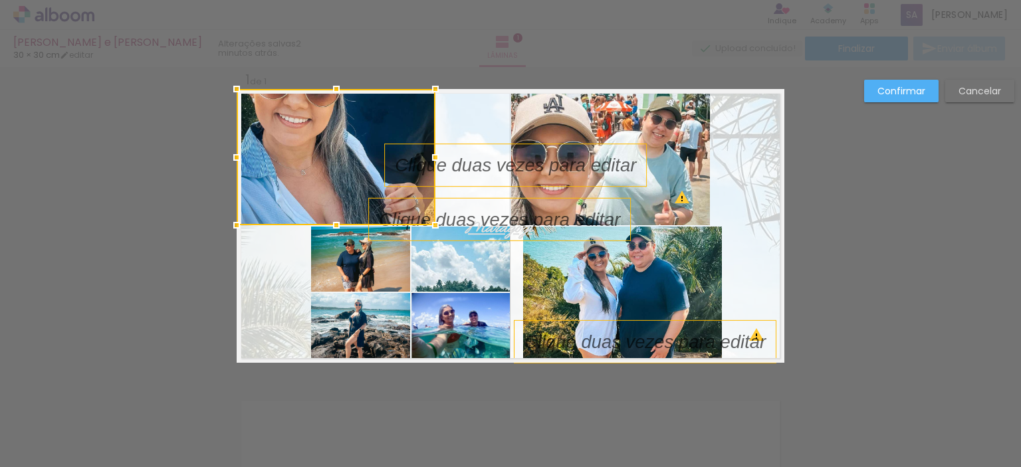
drag, startPoint x: 399, startPoint y: 185, endPoint x: 298, endPoint y: 156, distance: 105.0
click at [297, 156] on div at bounding box center [336, 157] width 199 height 136
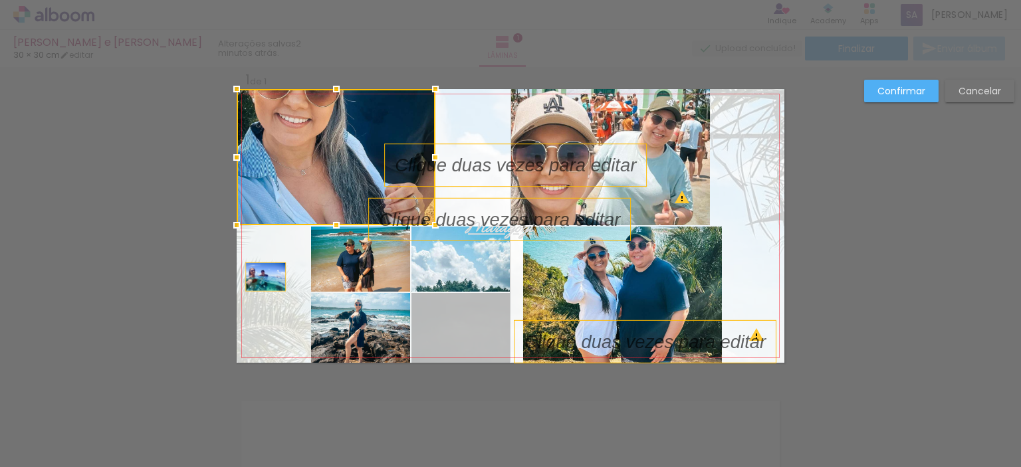
drag, startPoint x: 430, startPoint y: 308, endPoint x: 261, endPoint y: 277, distance: 172.5
click at [261, 277] on quentale-layouter at bounding box center [511, 226] width 548 height 274
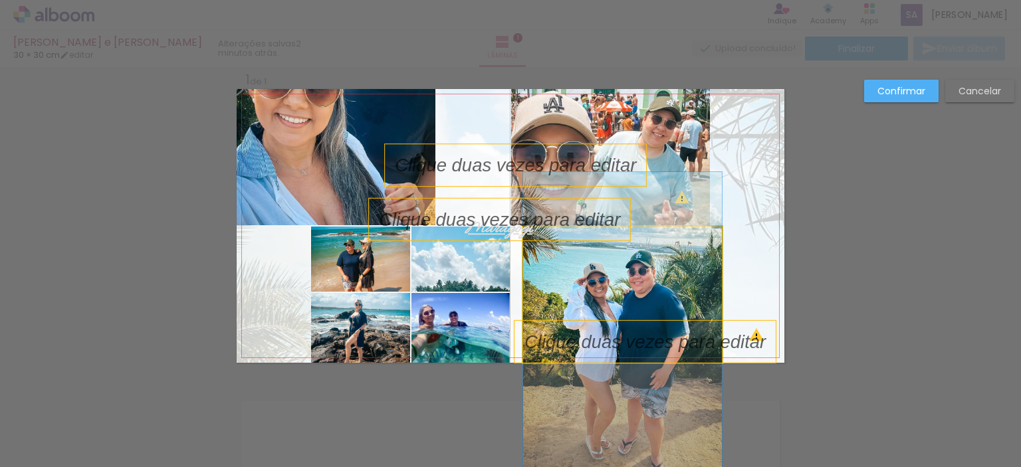
drag, startPoint x: 601, startPoint y: 297, endPoint x: 702, endPoint y: 323, distance: 104.3
click at [702, 323] on album-spread "1 de 1" at bounding box center [511, 226] width 548 height 274
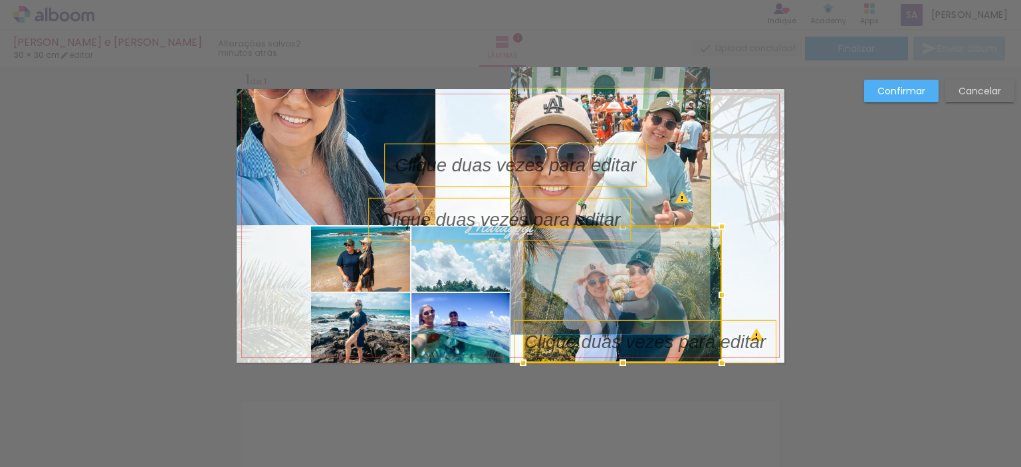
drag, startPoint x: 653, startPoint y: 162, endPoint x: 710, endPoint y: 162, distance: 56.5
click at [710, 162] on quentale-layouter at bounding box center [511, 226] width 548 height 274
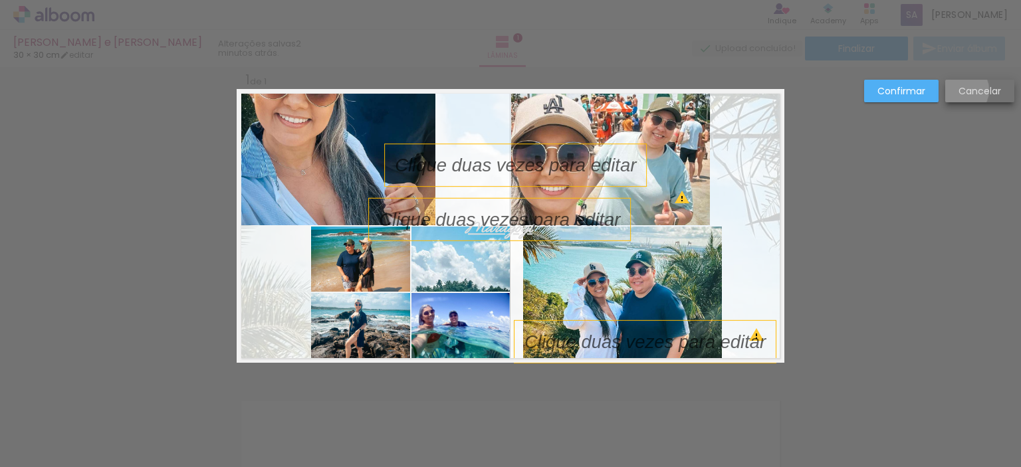
click at [0, 0] on slot "Cancelar" at bounding box center [0, 0] width 0 height 0
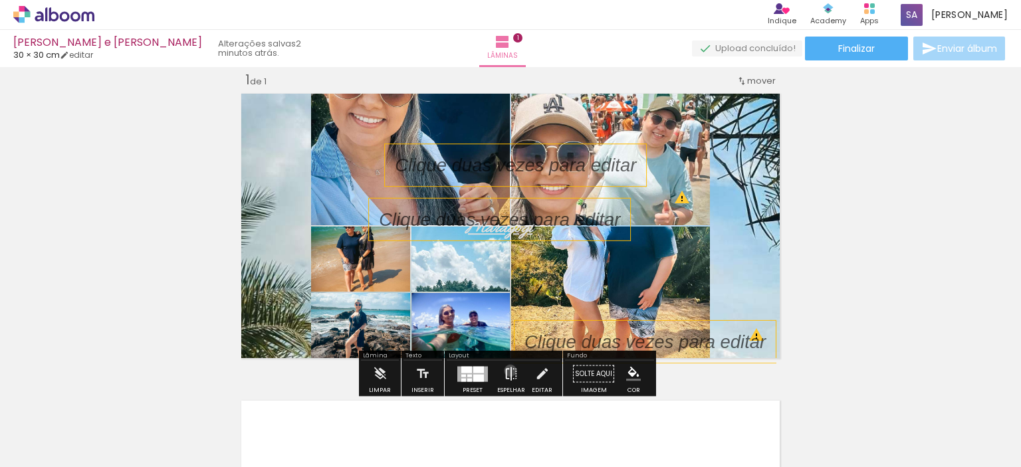
click at [507, 371] on iron-icon at bounding box center [511, 374] width 15 height 27
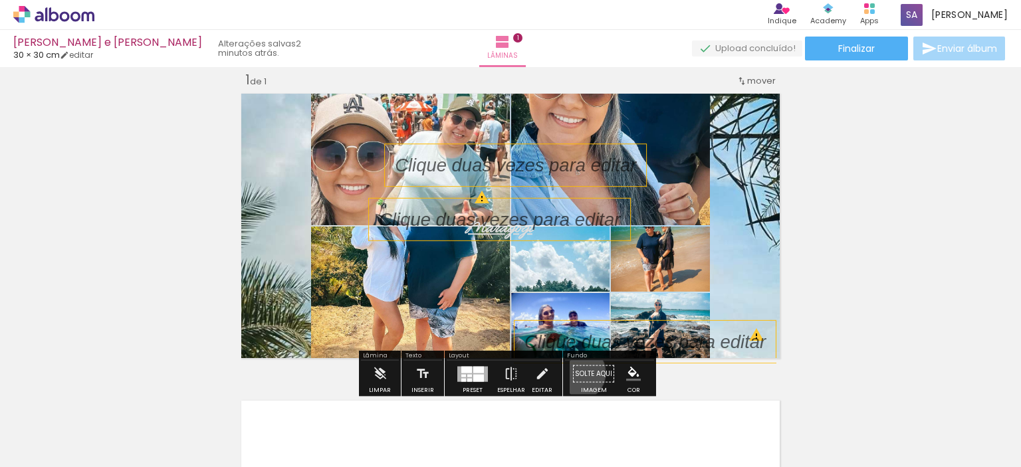
click at [574, 372] on paper-button "Solte aqui Imagem" at bounding box center [594, 378] width 48 height 34
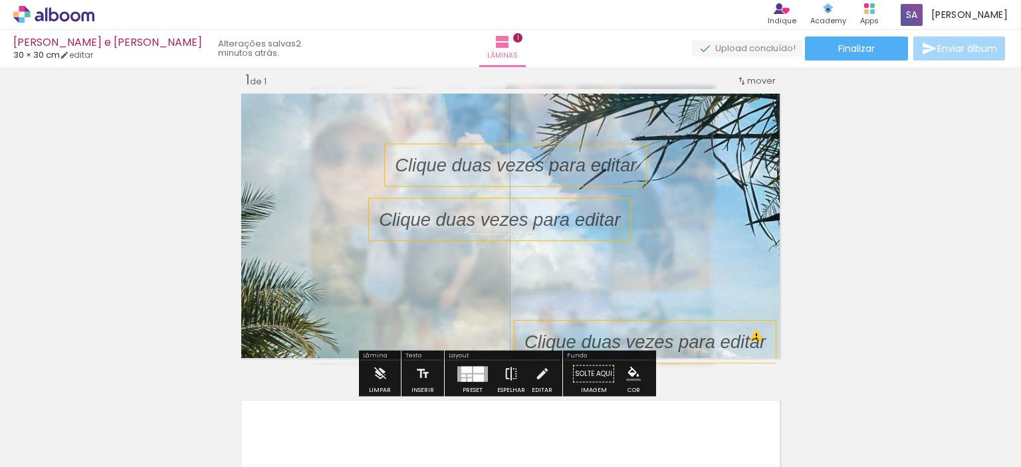
click at [508, 370] on iron-icon at bounding box center [511, 374] width 15 height 27
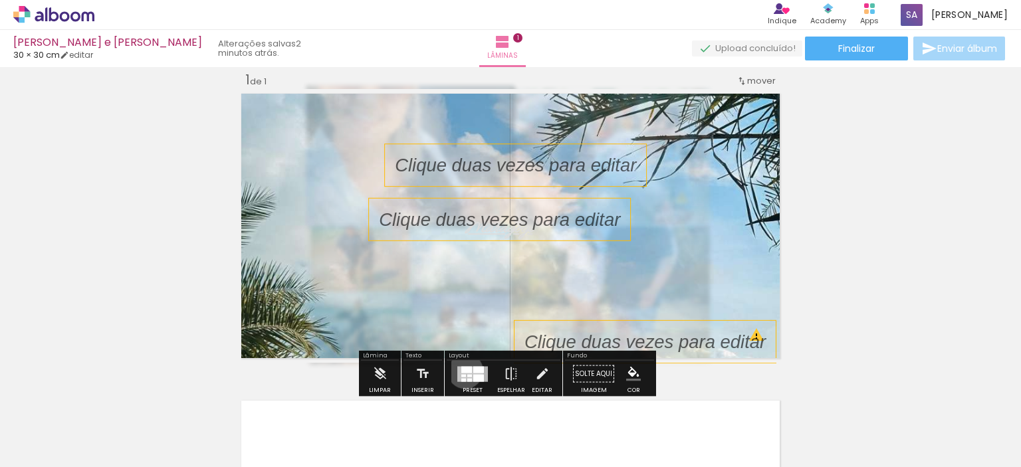
click at [462, 370] on div at bounding box center [466, 369] width 11 height 7
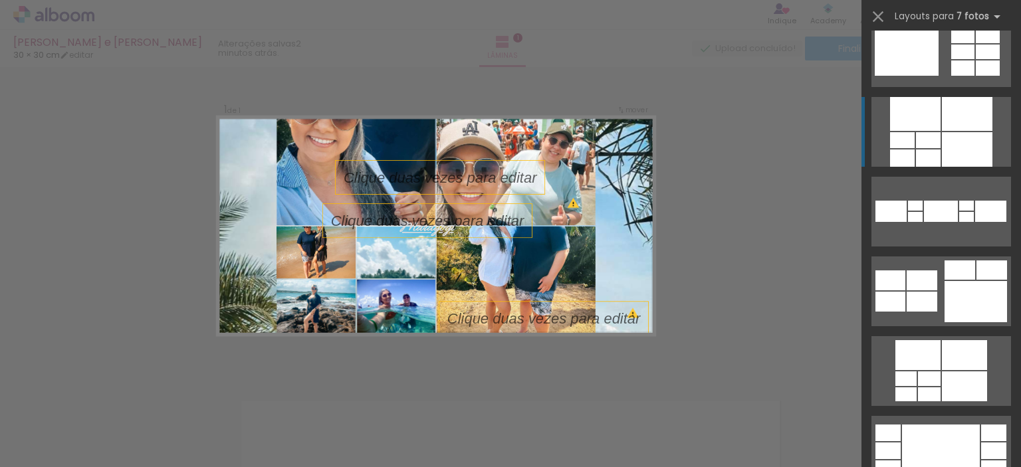
scroll to position [11168, 0]
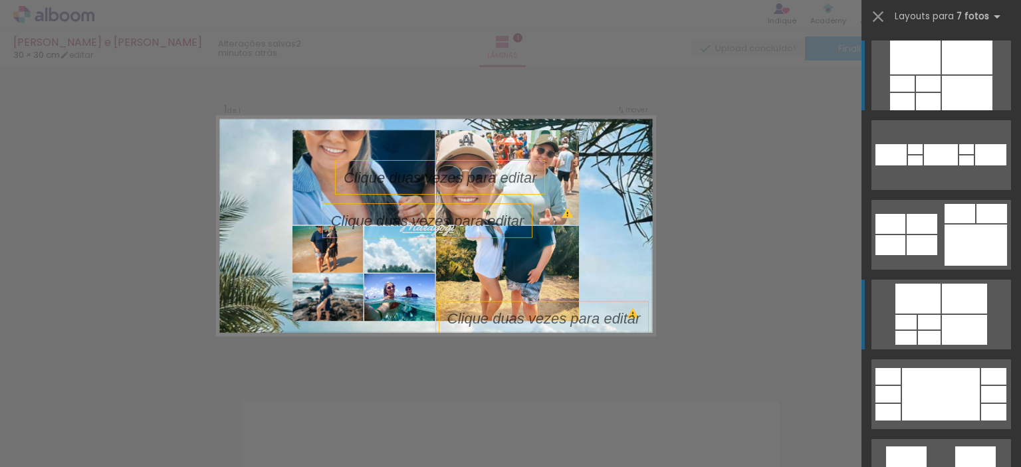
drag, startPoint x: 943, startPoint y: 295, endPoint x: 935, endPoint y: 296, distance: 8.1
click at [942, 296] on div at bounding box center [964, 299] width 45 height 30
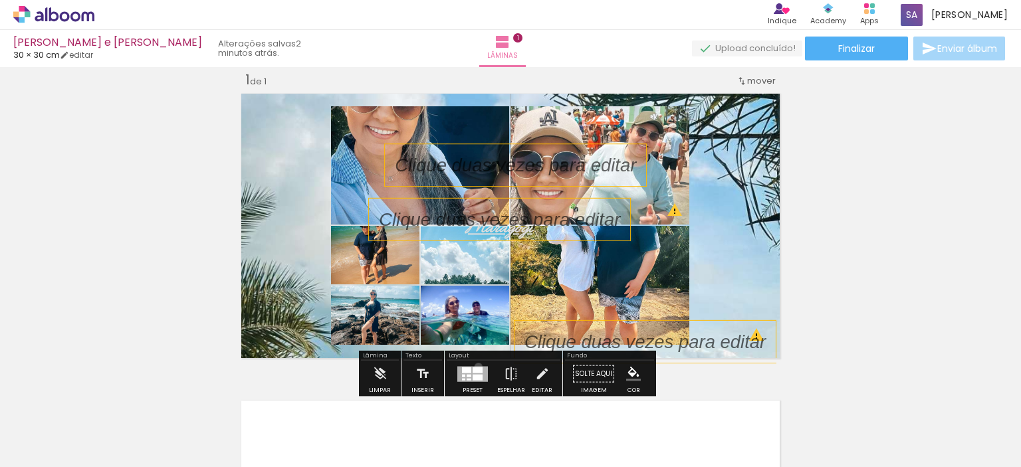
click at [475, 367] on div at bounding box center [478, 370] width 10 height 6
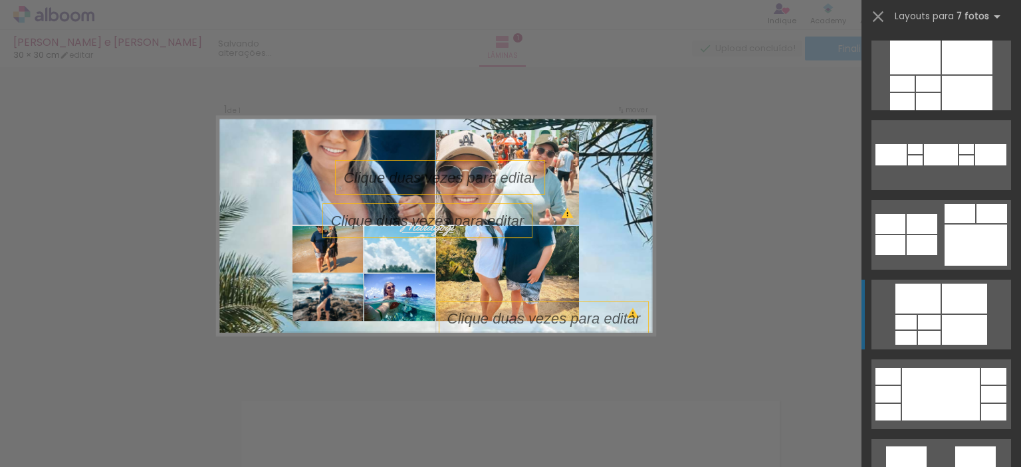
scroll to position [11407, 0]
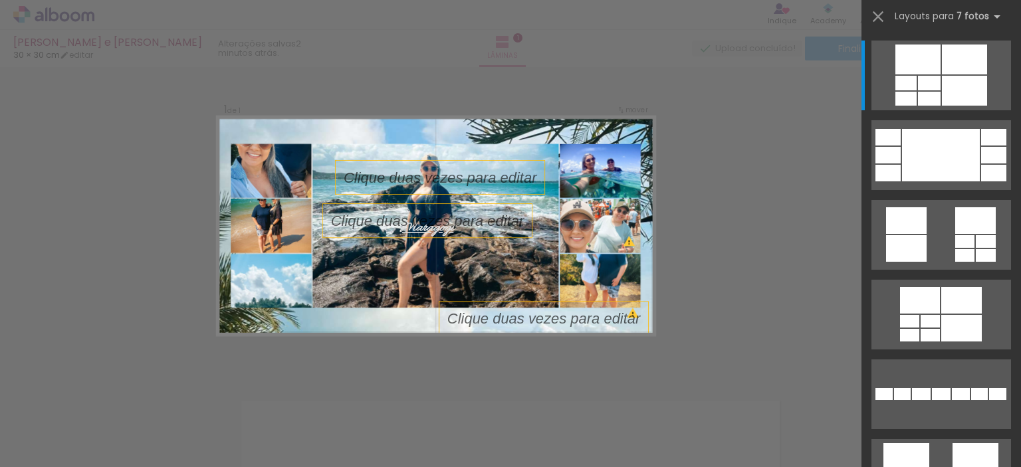
click at [1009, 183] on div at bounding box center [942, 150] width 160 height 80
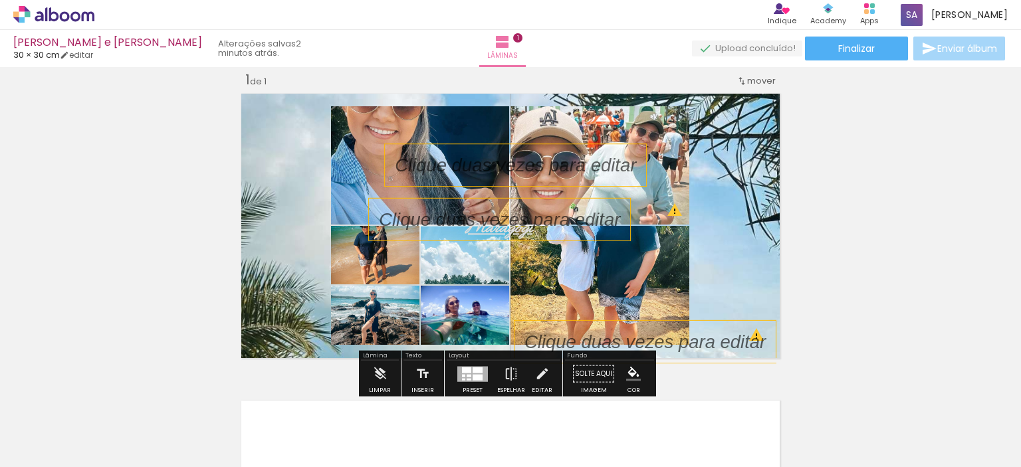
click at [477, 364] on div at bounding box center [473, 374] width 36 height 27
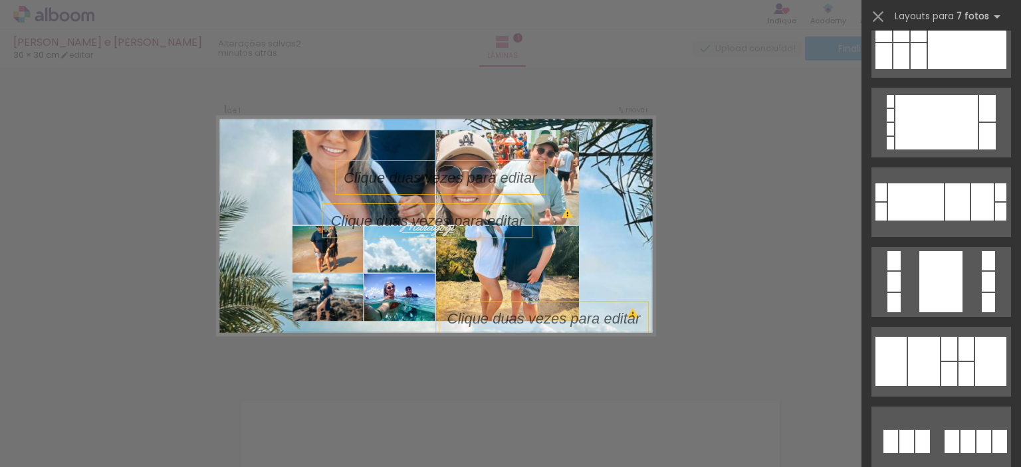
scroll to position [82, 0]
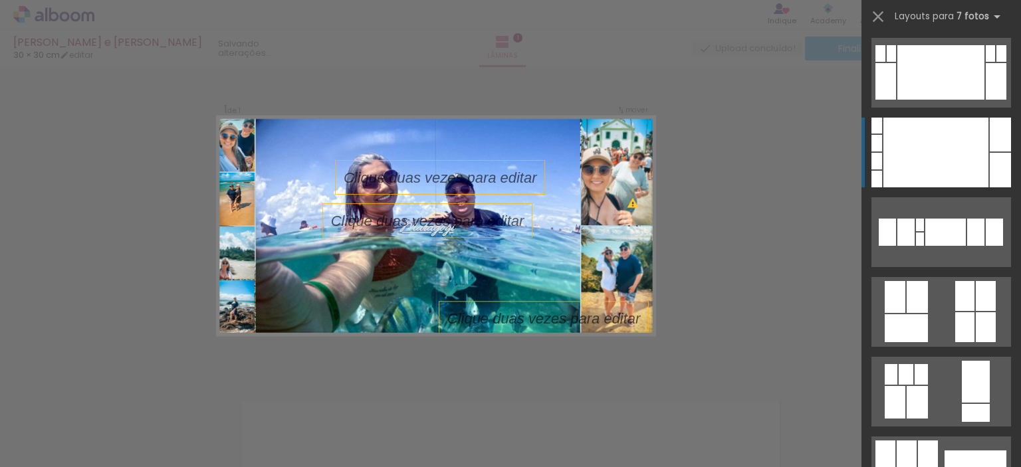
click at [924, 151] on div at bounding box center [935, 153] width 105 height 70
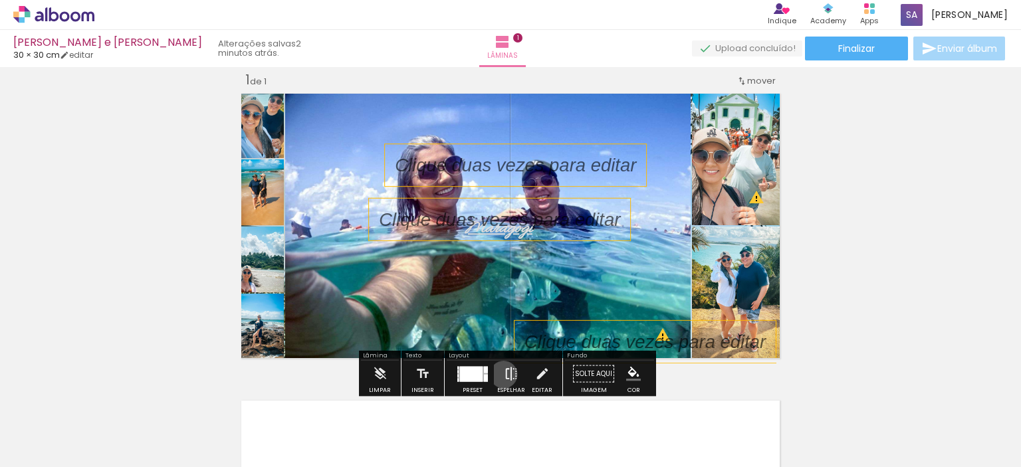
click at [504, 374] on iron-icon at bounding box center [511, 374] width 15 height 27
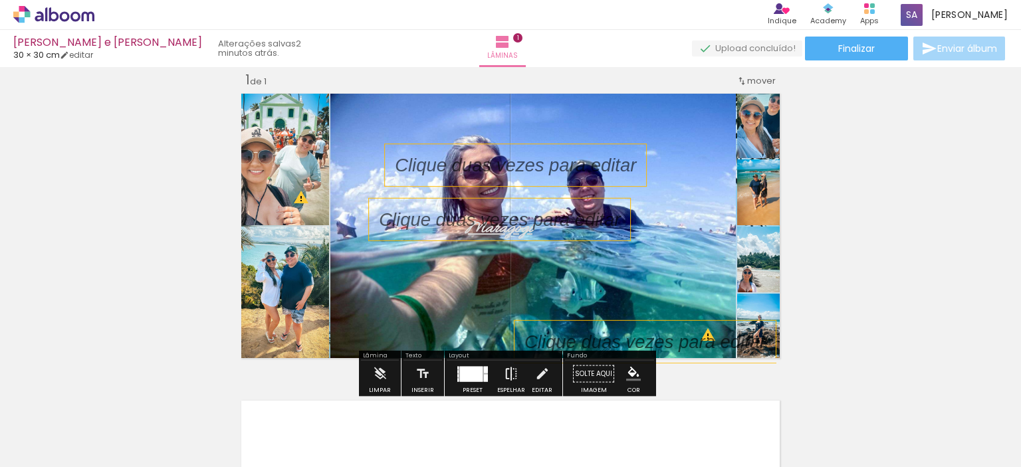
click at [509, 374] on iron-icon at bounding box center [511, 374] width 15 height 27
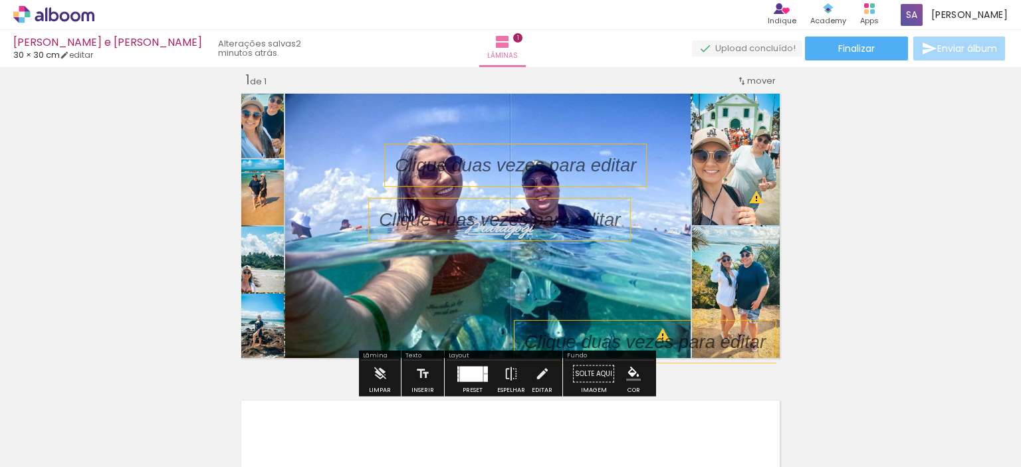
click at [480, 369] on div at bounding box center [472, 373] width 31 height 15
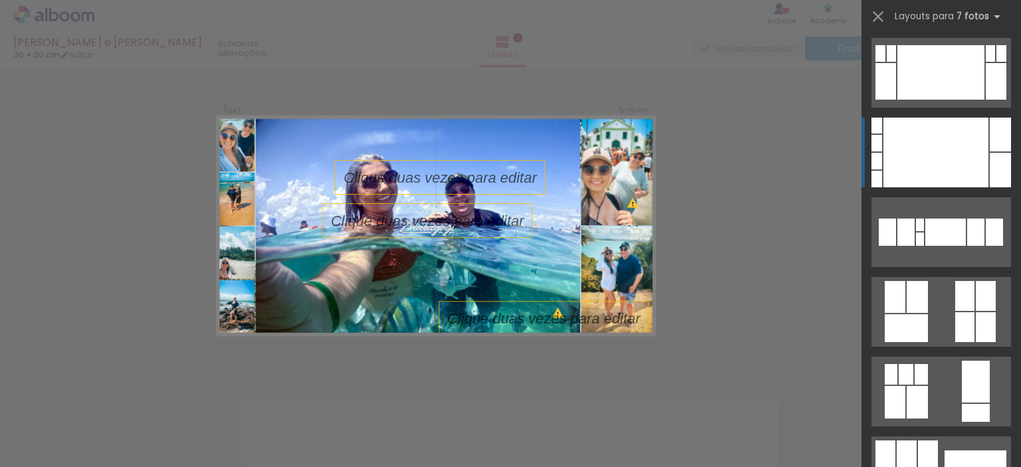
scroll to position [160, 0]
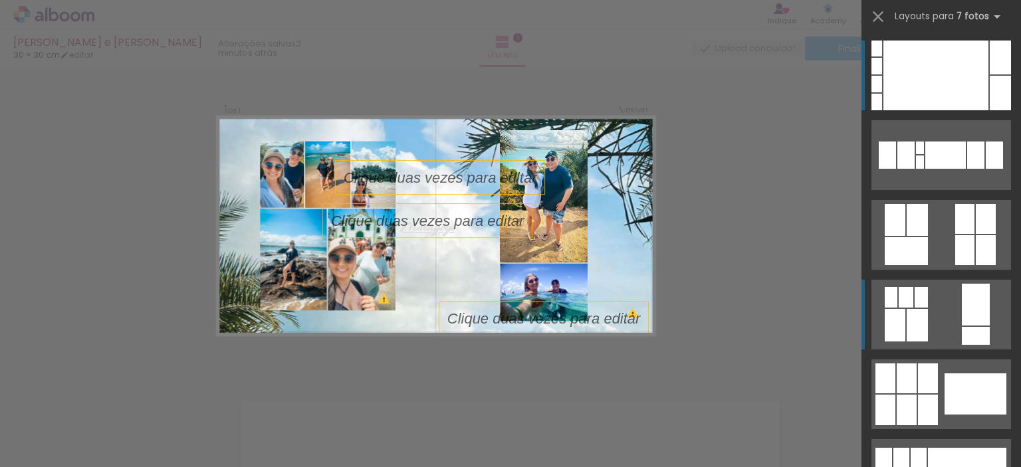
click at [888, 318] on div at bounding box center [895, 325] width 21 height 33
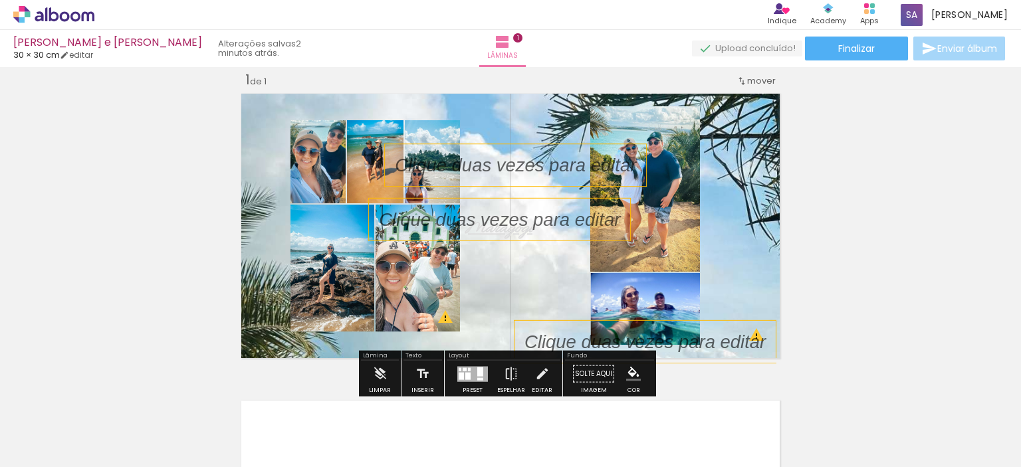
click at [749, 287] on quentale-layouter at bounding box center [511, 226] width 548 height 274
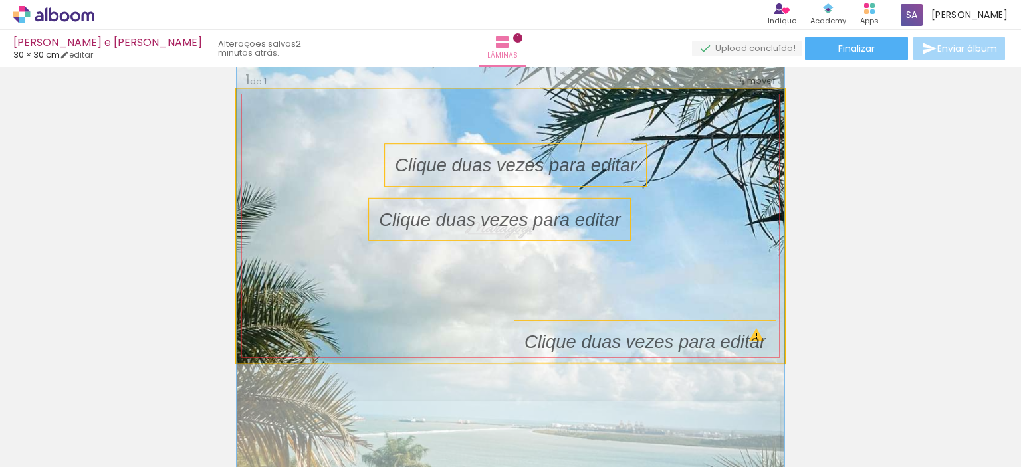
click at [737, 231] on quentale-photo at bounding box center [511, 226] width 548 height 274
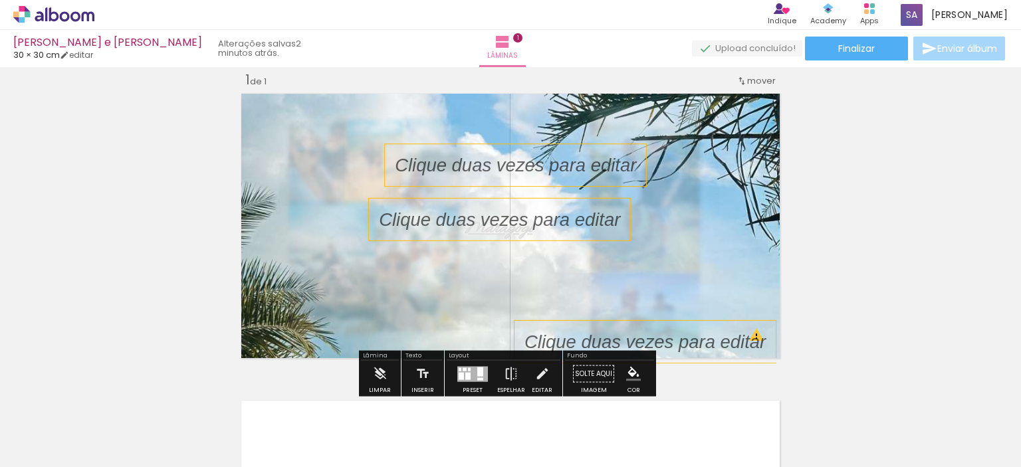
click at [755, 88] on div "mover" at bounding box center [756, 81] width 39 height 22
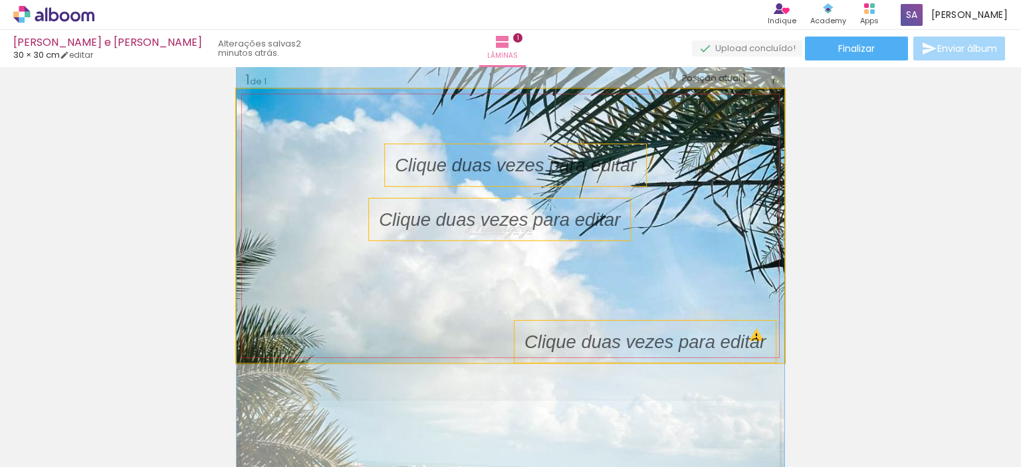
drag, startPoint x: 689, startPoint y: 193, endPoint x: 670, endPoint y: 240, distance: 50.1
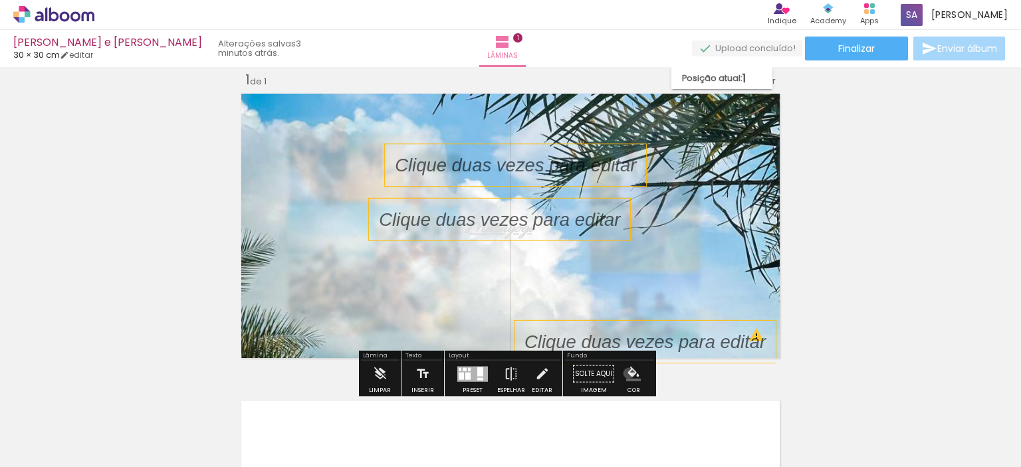
click at [626, 373] on iron-icon "color picker" at bounding box center [633, 374] width 15 height 15
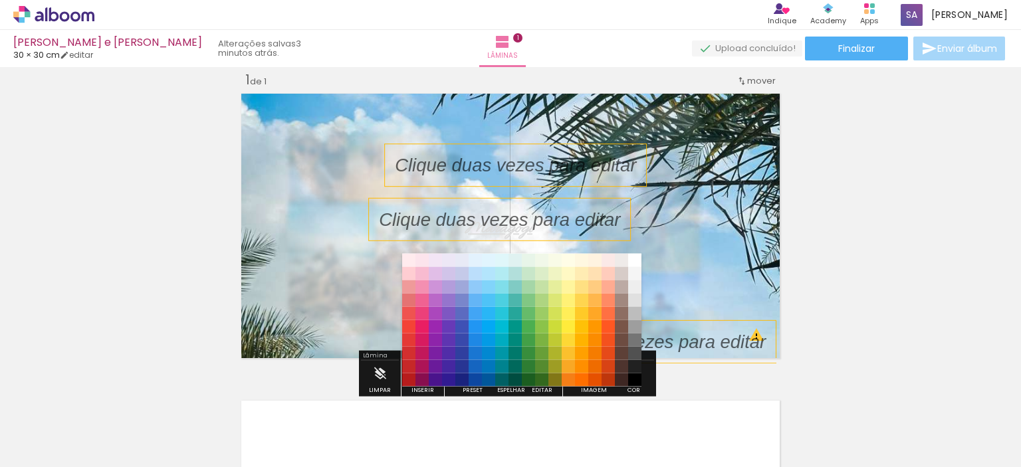
click at [805, 286] on div "Inserir lâmina 1 de 1 O Designbox precisará aumentar a sua imagem em 152% para …" at bounding box center [510, 362] width 1021 height 615
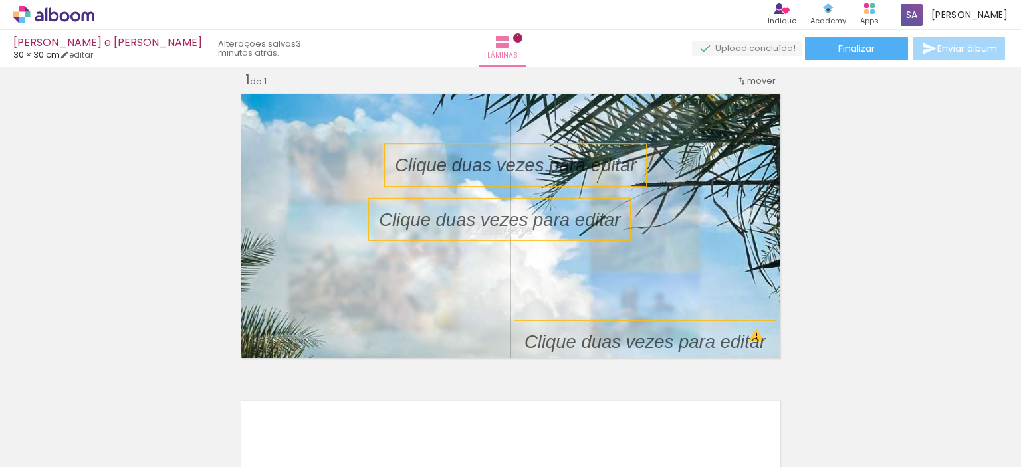
click at [20, 447] on iron-icon at bounding box center [19, 449] width 16 height 16
click at [0, 0] on input "file" at bounding box center [0, 0] width 0 height 0
click at [53, 442] on span "Adicionar Fotos" at bounding box center [47, 449] width 40 height 15
click at [0, 0] on input "file" at bounding box center [0, 0] width 0 height 0
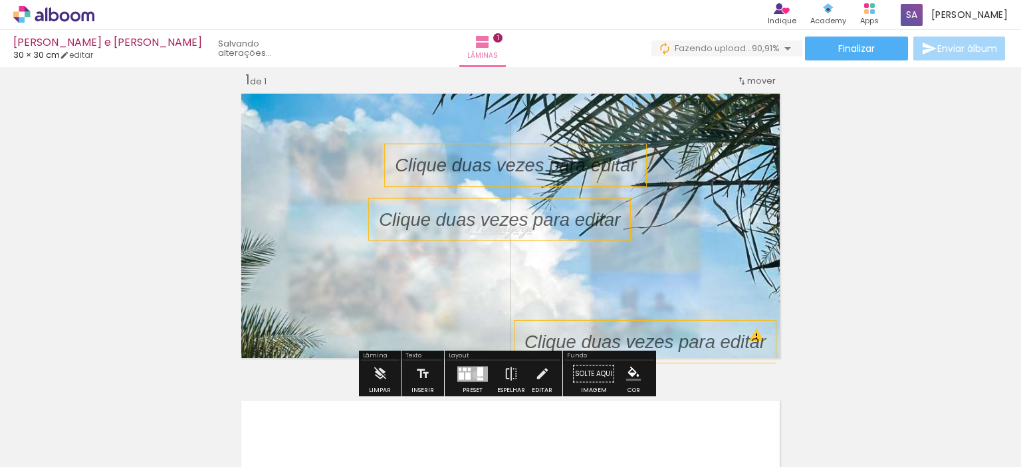
click at [477, 374] on div at bounding box center [480, 371] width 6 height 9
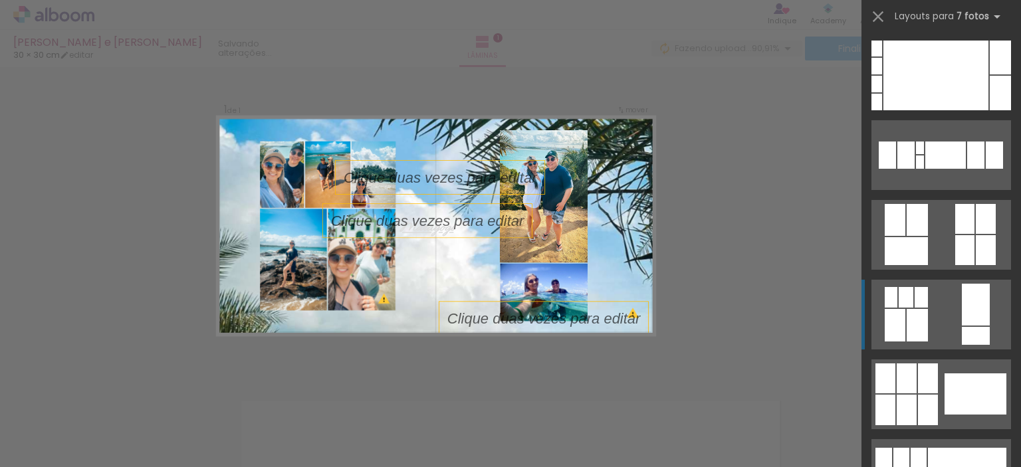
scroll to position [399, 0]
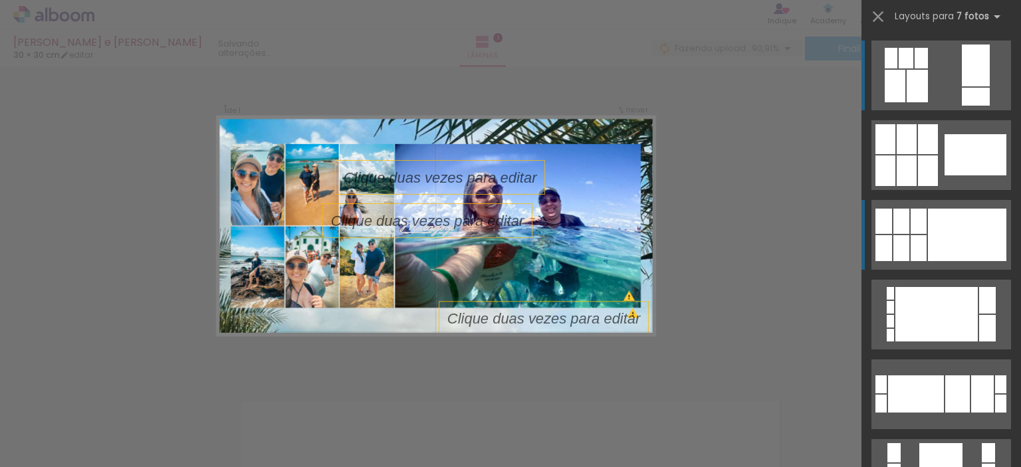
click at [949, 225] on div at bounding box center [967, 235] width 78 height 53
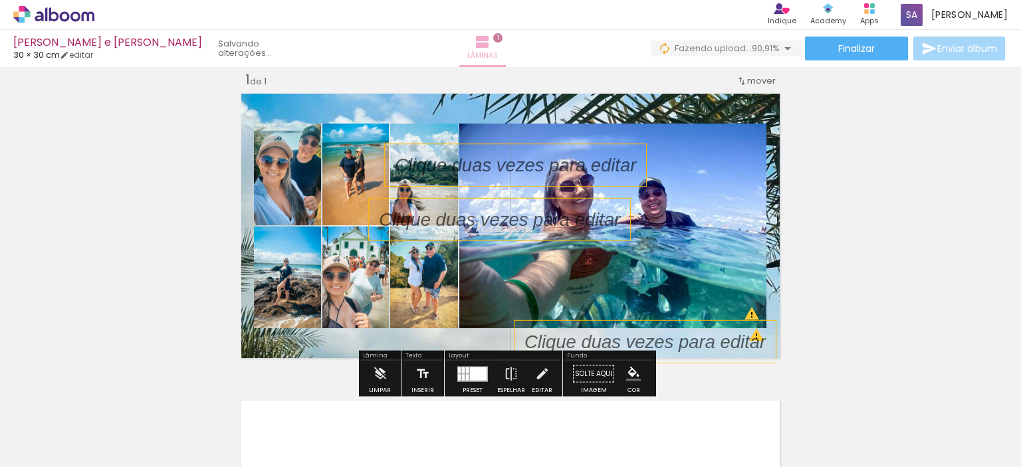
click at [491, 43] on iron-icon at bounding box center [483, 42] width 16 height 16
click at [998, 180] on div "Inserir lâmina 1 de 1 O Designbox precisará aumentar a sua imagem em 298% para …" at bounding box center [510, 362] width 1021 height 615
click at [772, 45] on span "90,91%" at bounding box center [766, 48] width 28 height 13
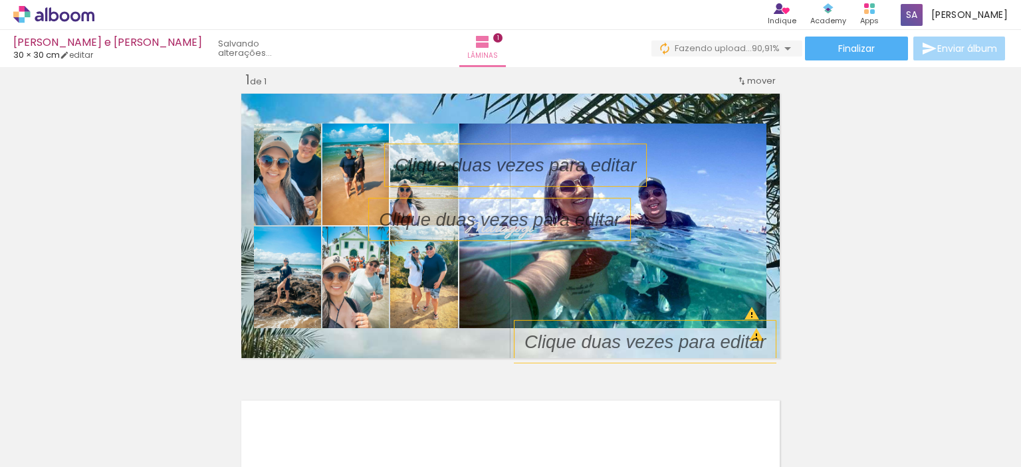
click at [782, 48] on iron-icon at bounding box center [788, 49] width 16 height 16
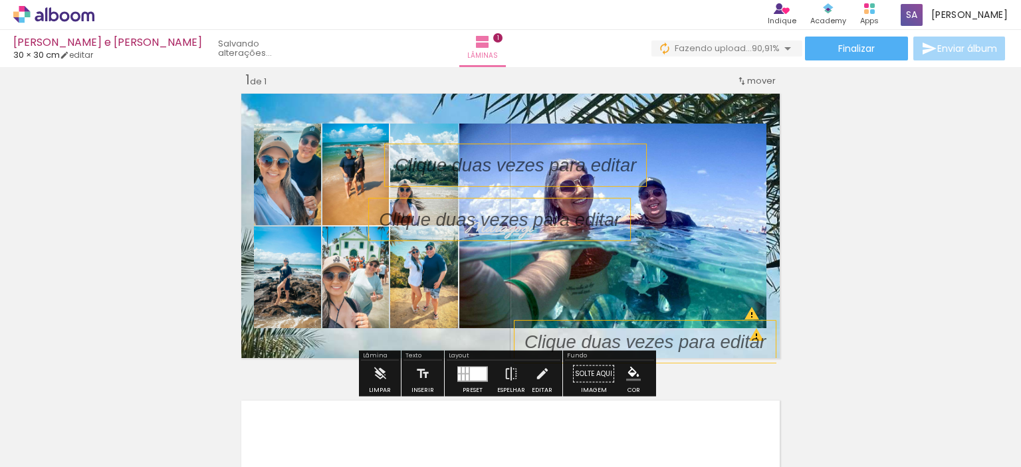
click at [195, 116] on div "Inserir lâmina 1 de 1 O Designbox precisará aumentar a sua imagem em 298% para …" at bounding box center [510, 362] width 1021 height 615
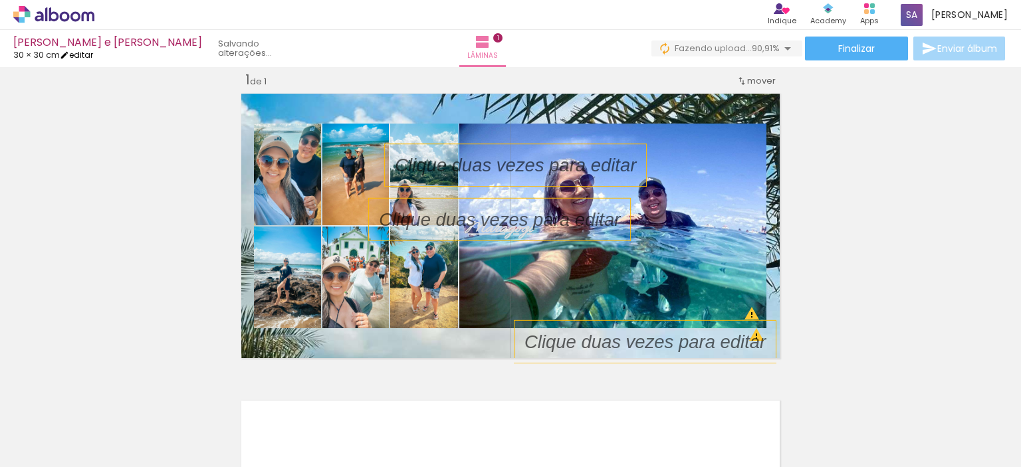
click at [82, 55] on link "editar" at bounding box center [76, 54] width 33 height 11
type input "30"
type input "60"
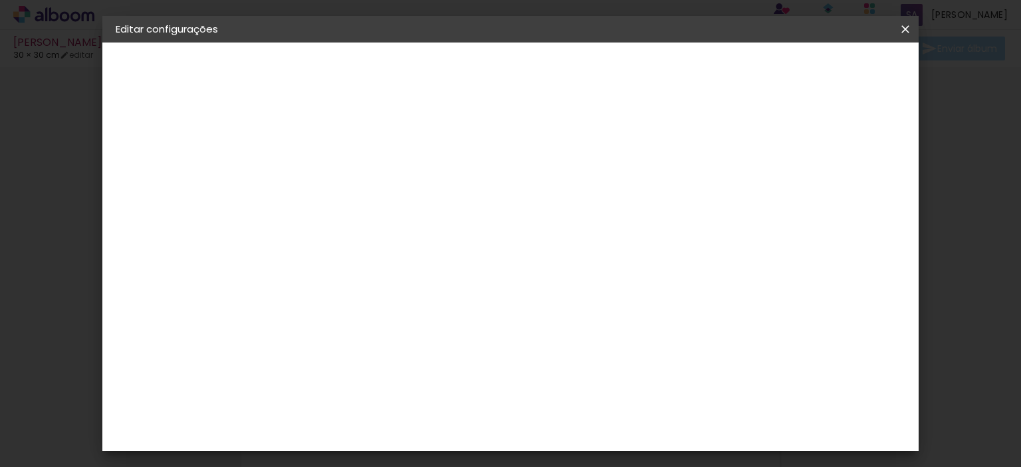
click at [156, 199] on div "3. Revisão" at bounding box center [189, 202] width 146 height 16
click at [172, 156] on paper-button "Tamanho livre" at bounding box center [189, 164] width 146 height 27
click at [582, 185] on div at bounding box center [518, 178] width 128 height 17
click at [582, 193] on paper-item "Tamanho Livre" at bounding box center [518, 201] width 128 height 29
click at [566, 278] on div "Sugerir uma encadernadora" at bounding box center [524, 277] width 82 height 21
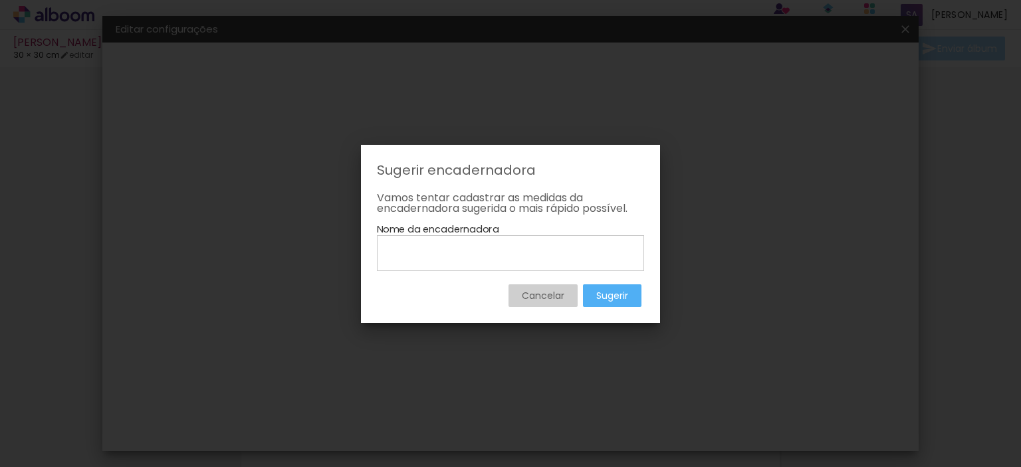
click at [760, 278] on iron-overlay-backdrop at bounding box center [510, 233] width 1021 height 467
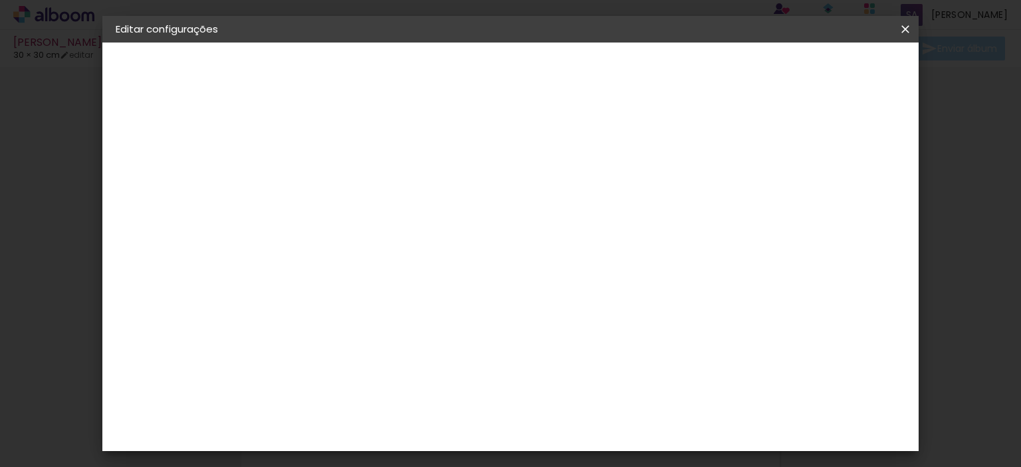
click at [0, 0] on slot "Tamanho Livre" at bounding box center [0, 0] width 0 height 0
click at [449, 95] on p "Escolha um fornecedor ou avance com o tamanho livre." at bounding box center [372, 94] width 154 height 21
click at [358, 386] on div "Belo Álbum" at bounding box center [341, 396] width 34 height 21
click at [582, 62] on paper-button "Avançar" at bounding box center [549, 70] width 65 height 23
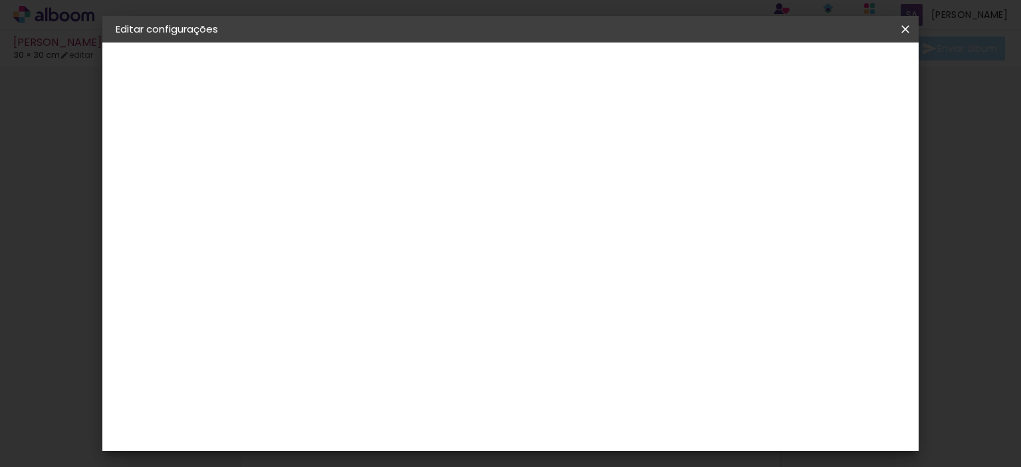
click at [385, 223] on input "text" at bounding box center [359, 231] width 52 height 21
click at [0, 0] on slot "Opala" at bounding box center [0, 0] width 0 height 0
type input "Opala"
click at [423, 336] on span "24 × 30" at bounding box center [392, 348] width 62 height 27
click at [423, 362] on span "30 × 35" at bounding box center [392, 375] width 62 height 27
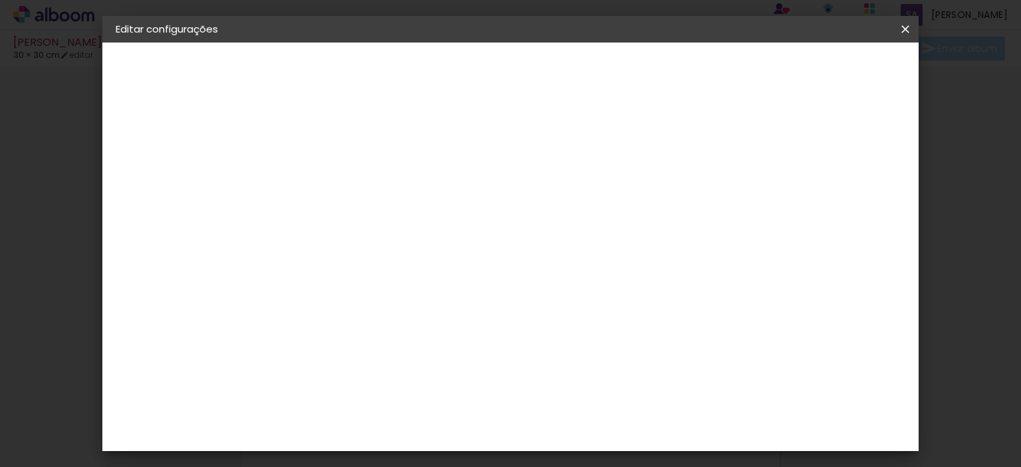
click at [570, 156] on div "Opções disponíveis Clássica Bauhaus Opala Tamanho Escolha o tamanho Horizontal …" at bounding box center [422, 99] width 294 height 113
click at [423, 332] on span "25 × 25" at bounding box center [392, 345] width 62 height 27
click at [423, 387] on div "Vertical" at bounding box center [392, 404] width 62 height 35
click at [423, 421] on div "Modelo" at bounding box center [392, 430] width 62 height 19
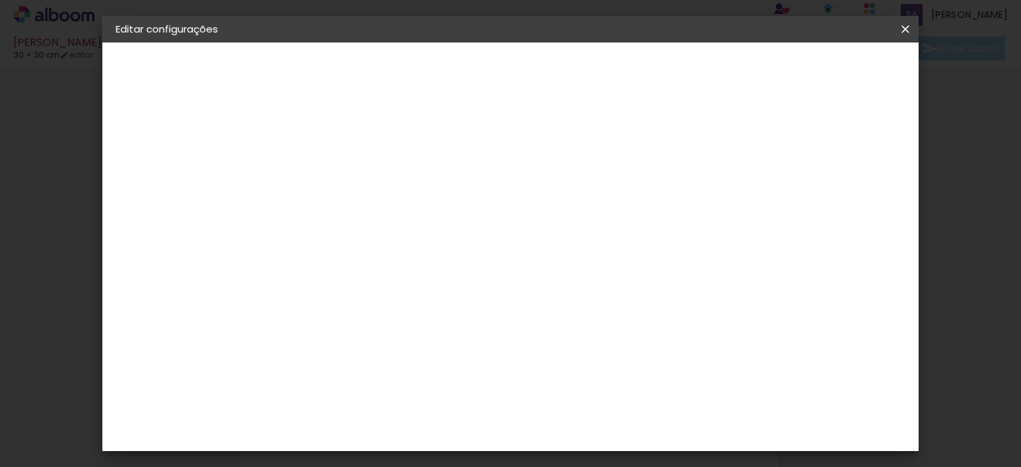
click at [423, 387] on div "Vertical" at bounding box center [392, 404] width 62 height 35
click at [550, 71] on div "Voltar Avançar" at bounding box center [483, 70] width 132 height 23
click at [570, 156] on div "Opções disponíveis Clássica Bauhaus Opala Tamanho Escolha o tamanho Horizontal …" at bounding box center [422, 99] width 294 height 113
click at [472, 332] on span "25 × 25 cm" at bounding box center [447, 345] width 49 height 27
click at [423, 421] on div "Modelo" at bounding box center [392, 430] width 62 height 19
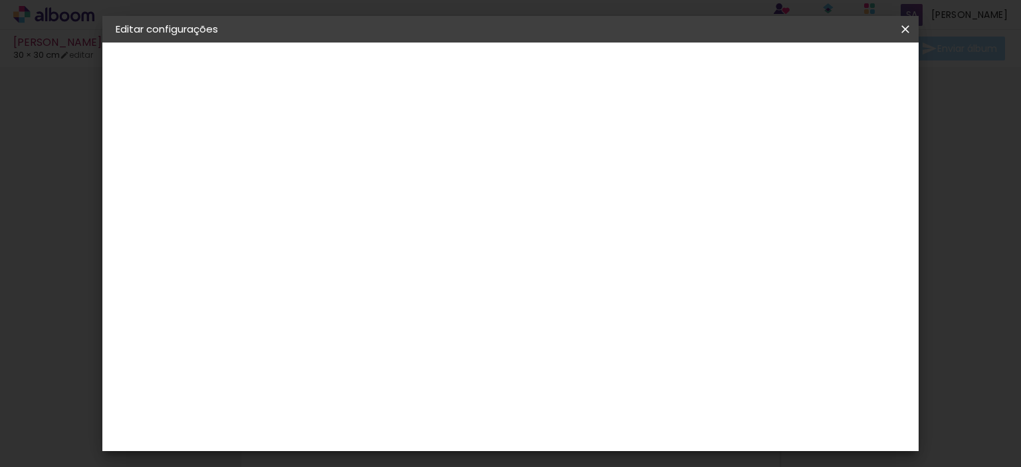
click at [423, 421] on div "Modelo" at bounding box center [392, 430] width 62 height 19
click at [423, 387] on div "Vertical" at bounding box center [392, 404] width 62 height 35
click at [348, 400] on div at bounding box center [342, 408] width 11 height 16
click at [423, 255] on div "Quadrado" at bounding box center [392, 271] width 62 height 32
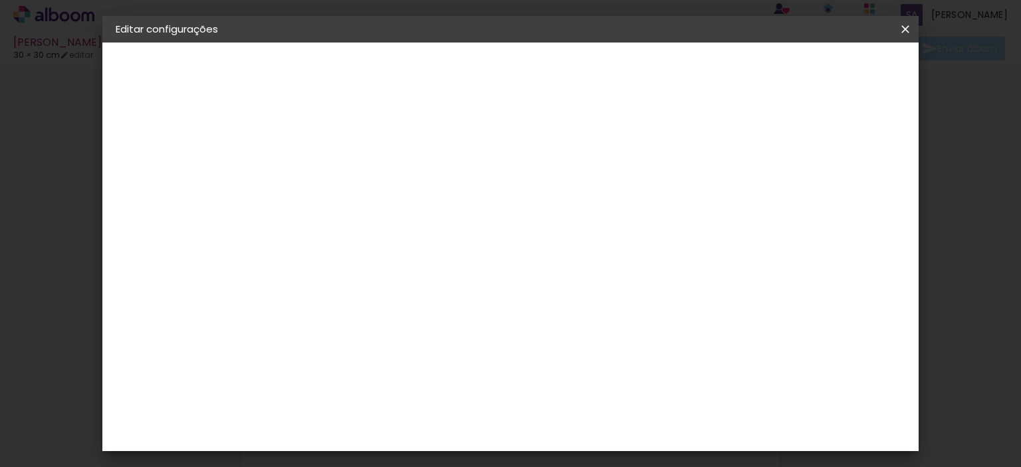
click at [423, 332] on span "25 × 25" at bounding box center [392, 345] width 62 height 27
click at [0, 0] on slot "Avançar" at bounding box center [0, 0] width 0 height 0
click at [661, 68] on span "Salvar configurações" at bounding box center [617, 75] width 86 height 19
click at [586, 143] on div at bounding box center [580, 144] width 12 height 12
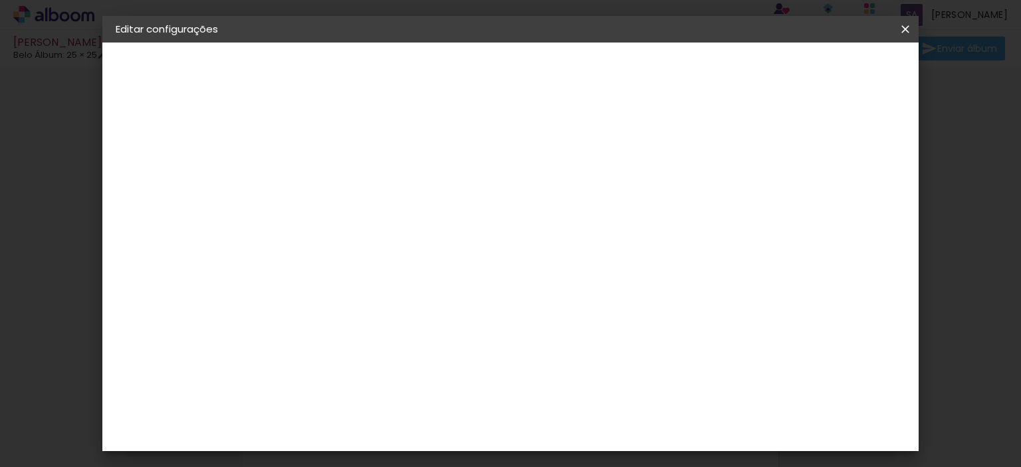
type paper-checkbox "on"
click at [586, 140] on div at bounding box center [580, 144] width 12 height 12
click at [586, 138] on div at bounding box center [580, 144] width 12 height 12
click at [674, 60] on paper-button "Salvar configurações" at bounding box center [617, 75] width 113 height 32
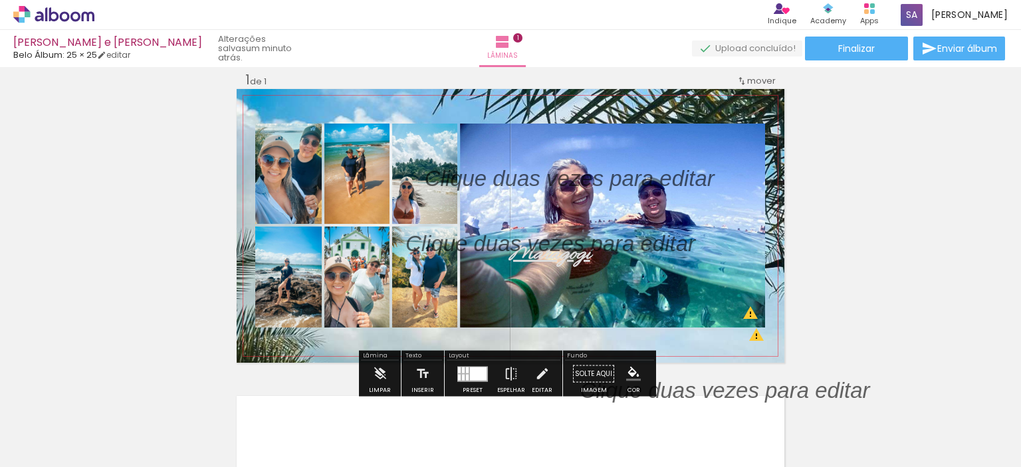
click at [596, 219] on quentale-photo at bounding box center [612, 226] width 305 height 204
click at [735, 130] on quentale-photo at bounding box center [612, 226] width 305 height 204
click at [517, 57] on span "Lâminas" at bounding box center [502, 56] width 31 height 12
click at [801, 421] on div at bounding box center [802, 423] width 37 height 66
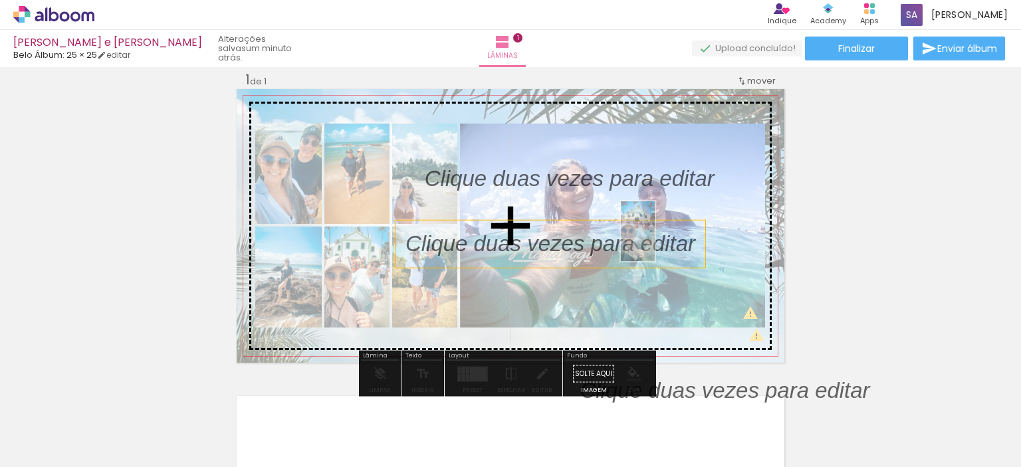
drag, startPoint x: 735, startPoint y: 431, endPoint x: 661, endPoint y: 241, distance: 203.6
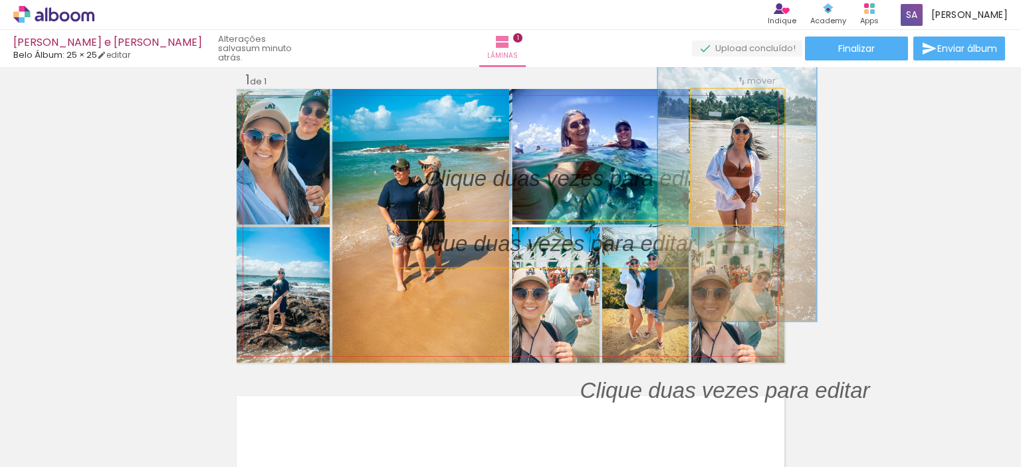
drag, startPoint x: 746, startPoint y: 193, endPoint x: 776, endPoint y: 144, distance: 58.5
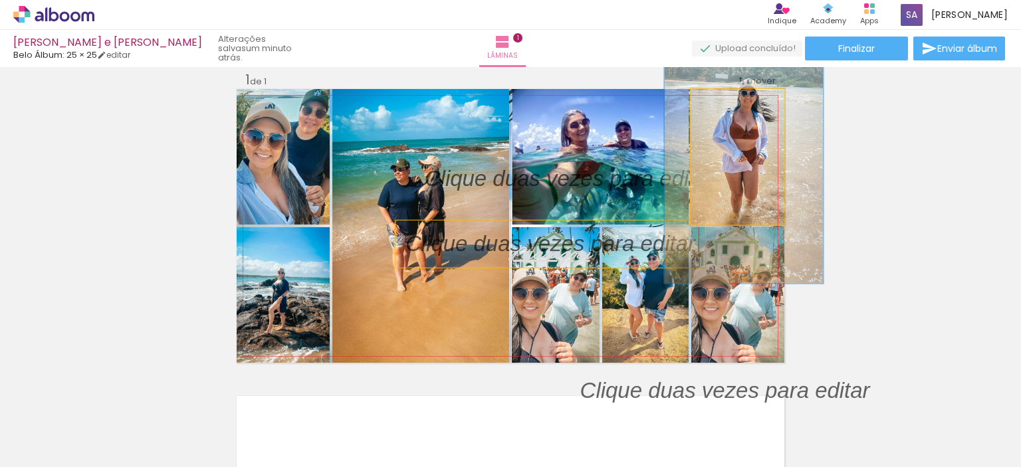
drag, startPoint x: 737, startPoint y: 188, endPoint x: 741, endPoint y: 180, distance: 8.6
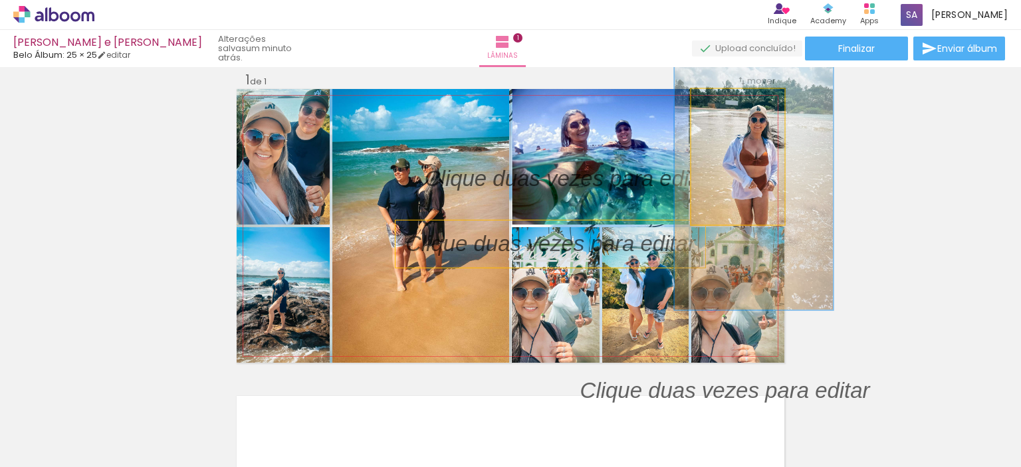
drag, startPoint x: 713, startPoint y: 152, endPoint x: 723, endPoint y: 179, distance: 28.4
